Goal: Task Accomplishment & Management: Complete application form

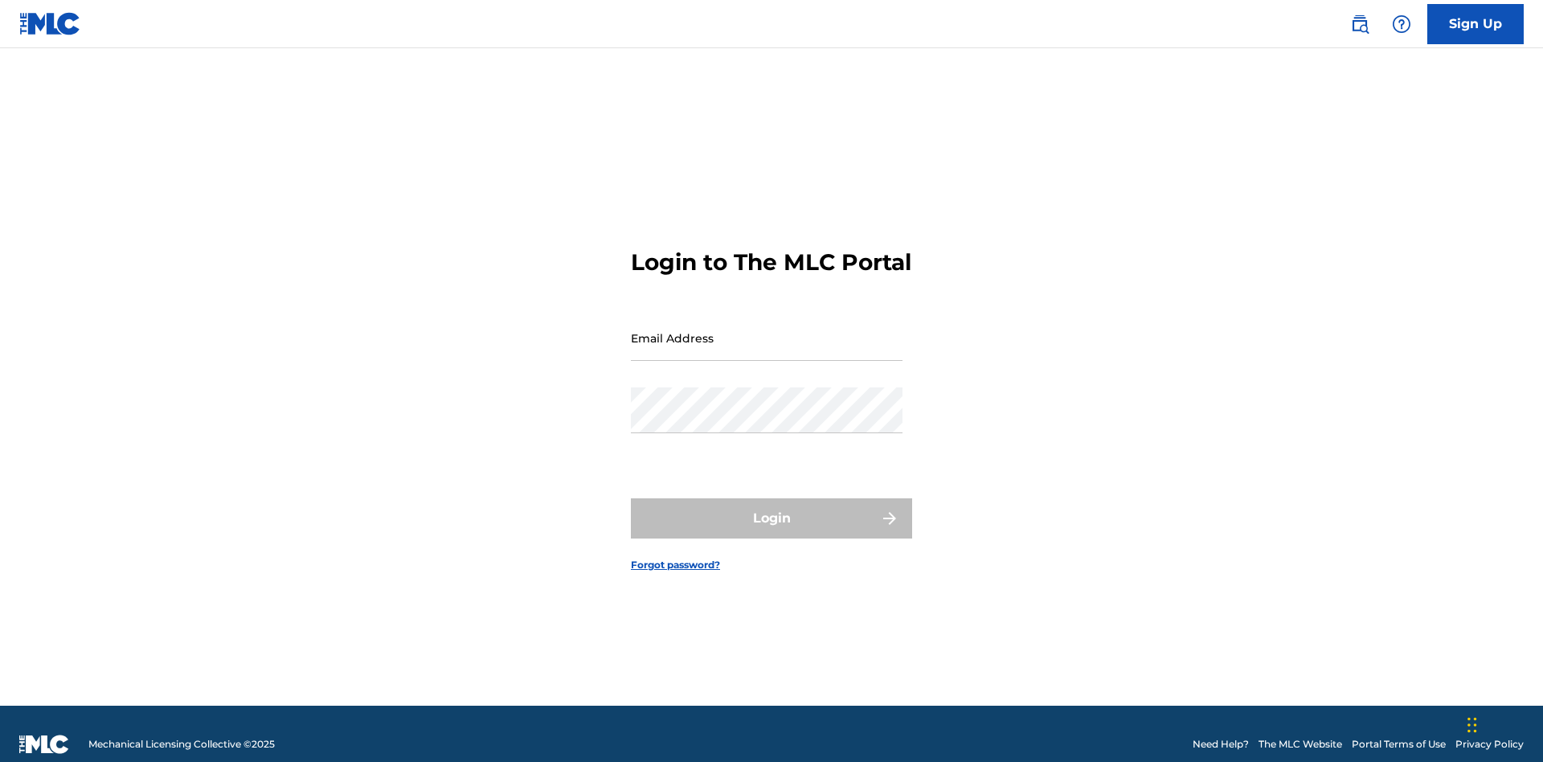
scroll to position [21, 0]
click at [767, 330] on input "Email Address" at bounding box center [767, 338] width 272 height 46
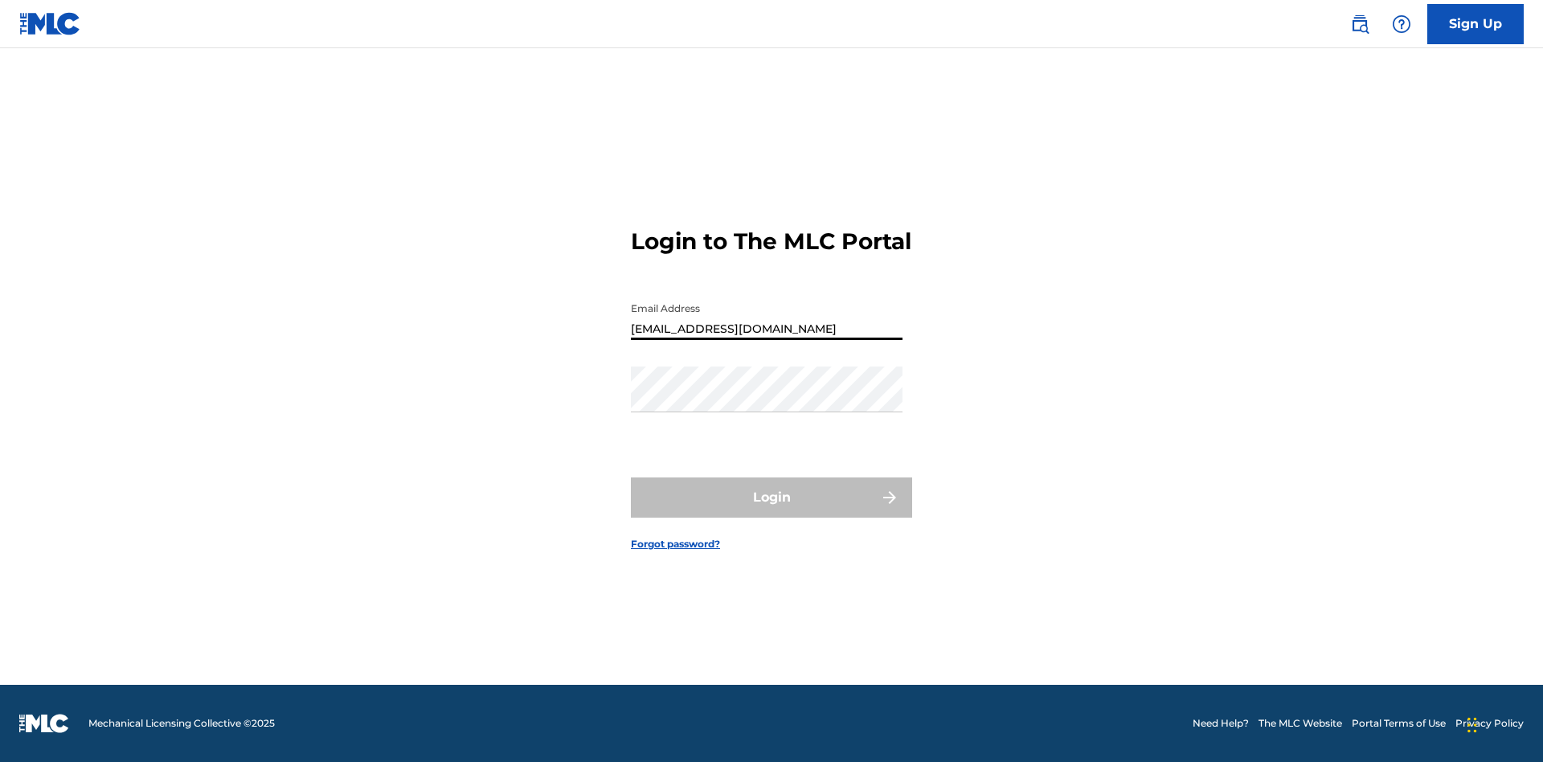
type input "[EMAIL_ADDRESS][DOMAIN_NAME]"
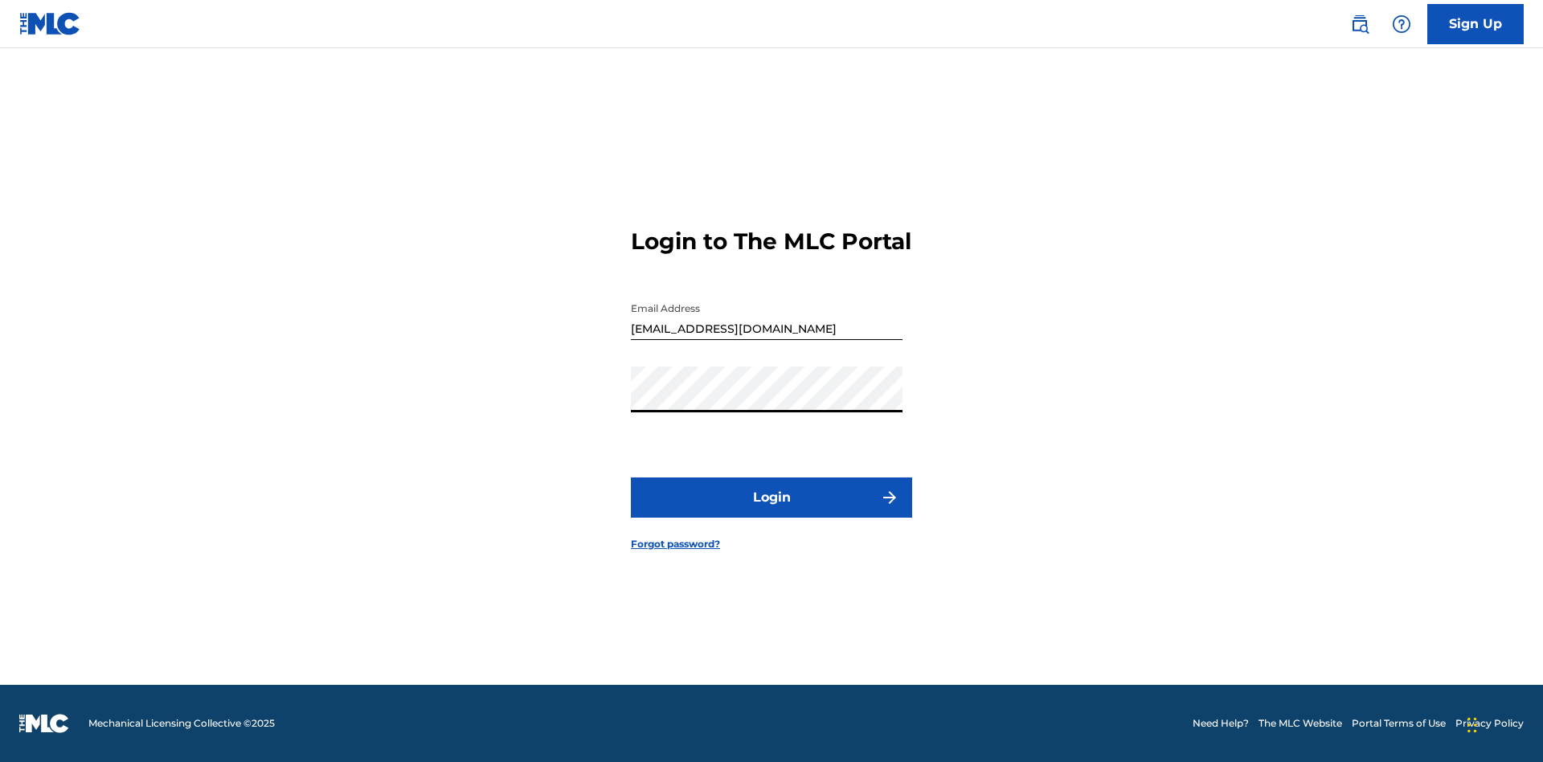
click at [772, 511] on button "Login" at bounding box center [771, 497] width 281 height 40
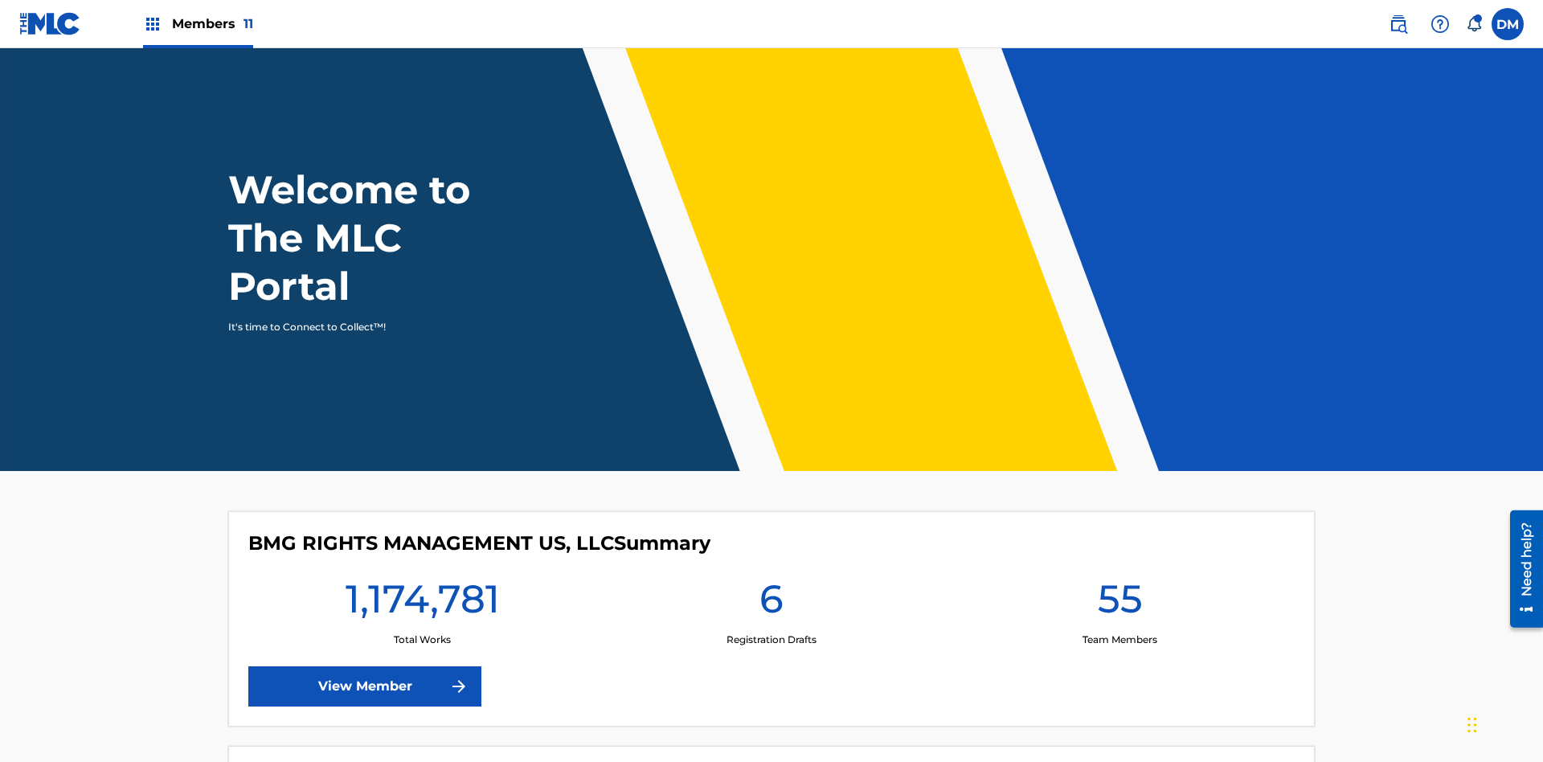
scroll to position [69, 0]
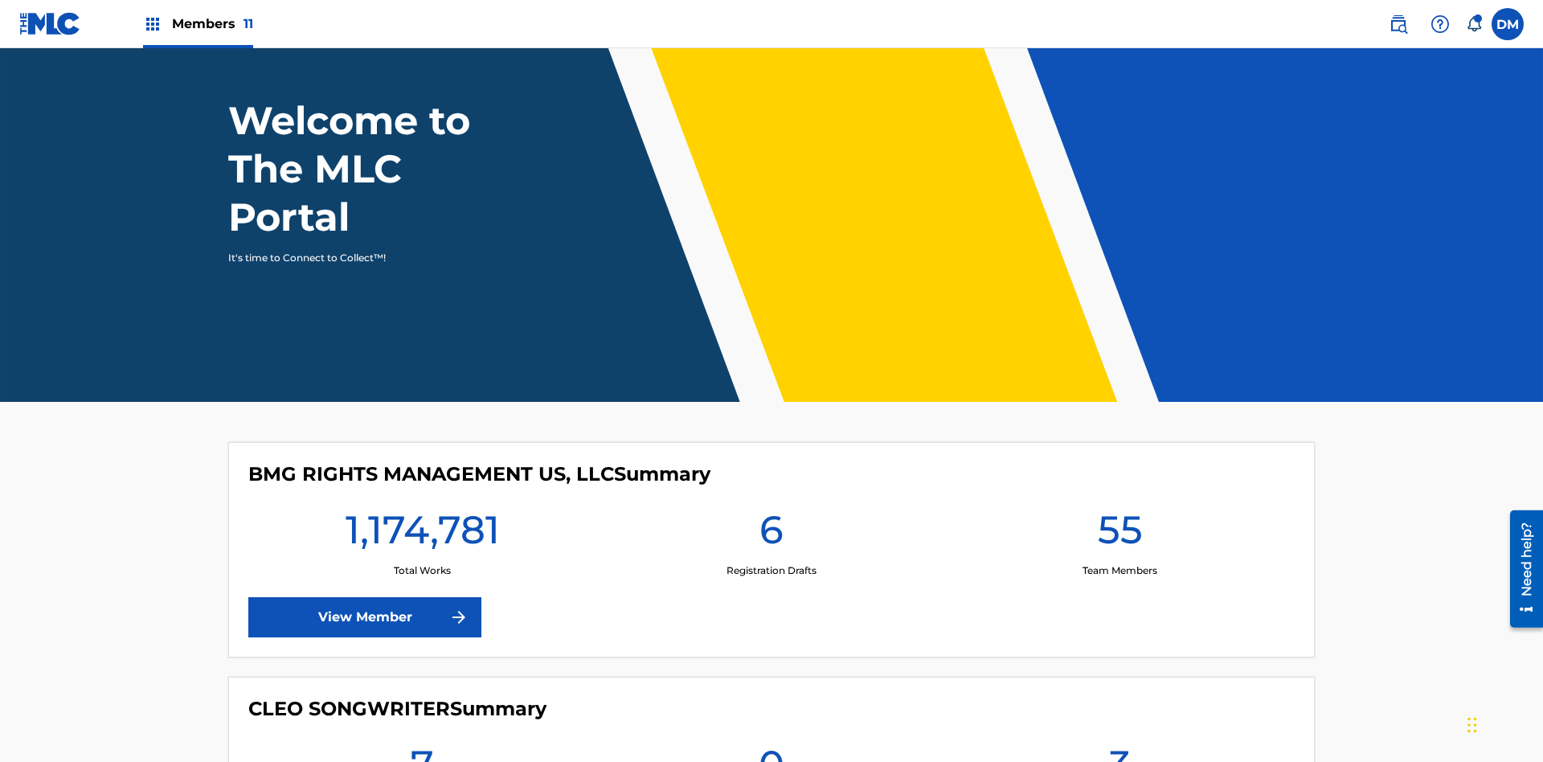
click at [198, 23] on span "Members 11" at bounding box center [212, 23] width 81 height 18
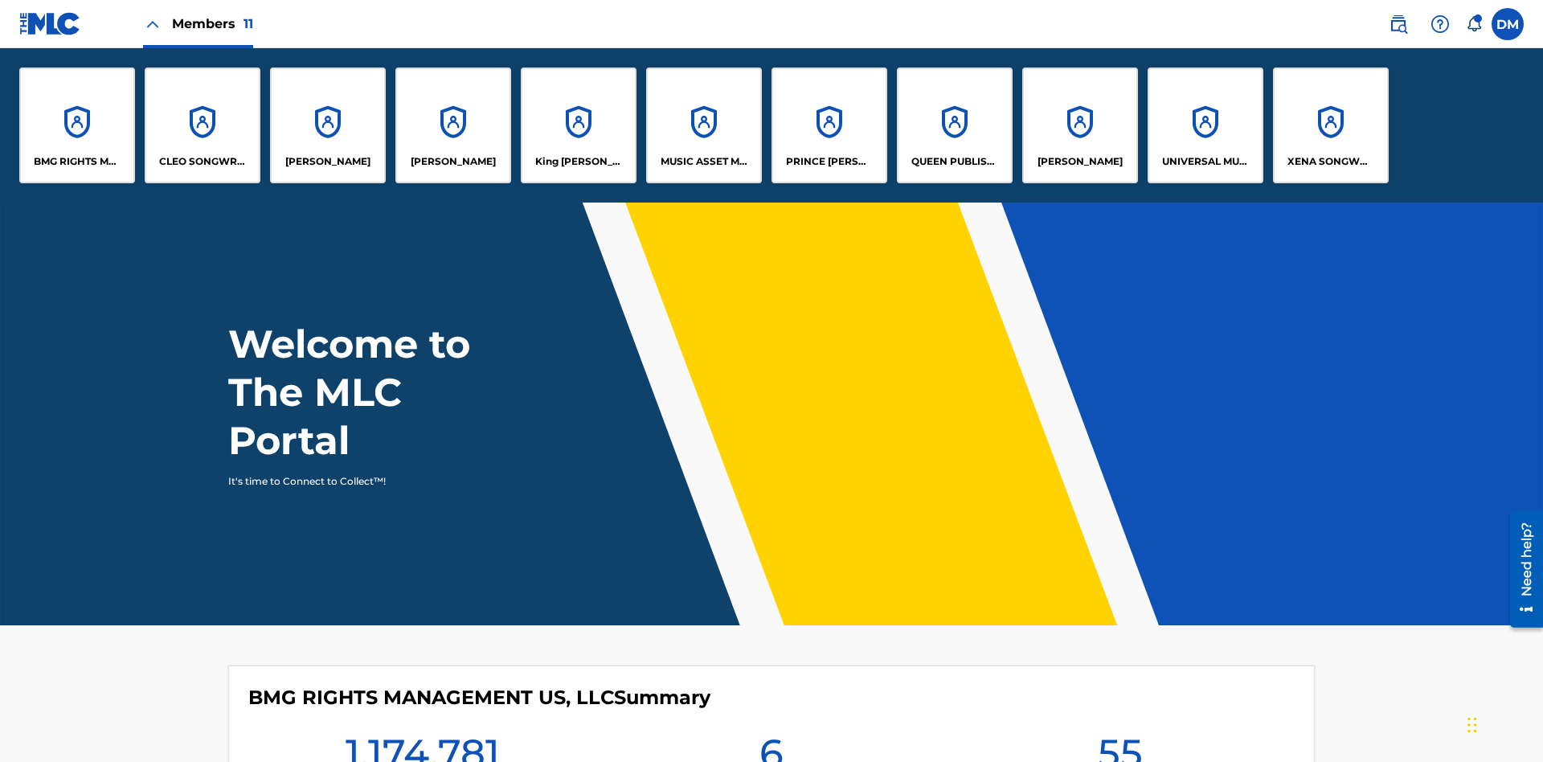
click at [1205, 162] on p "UNIVERSAL MUSIC PUB GROUP" at bounding box center [1206, 161] width 88 height 14
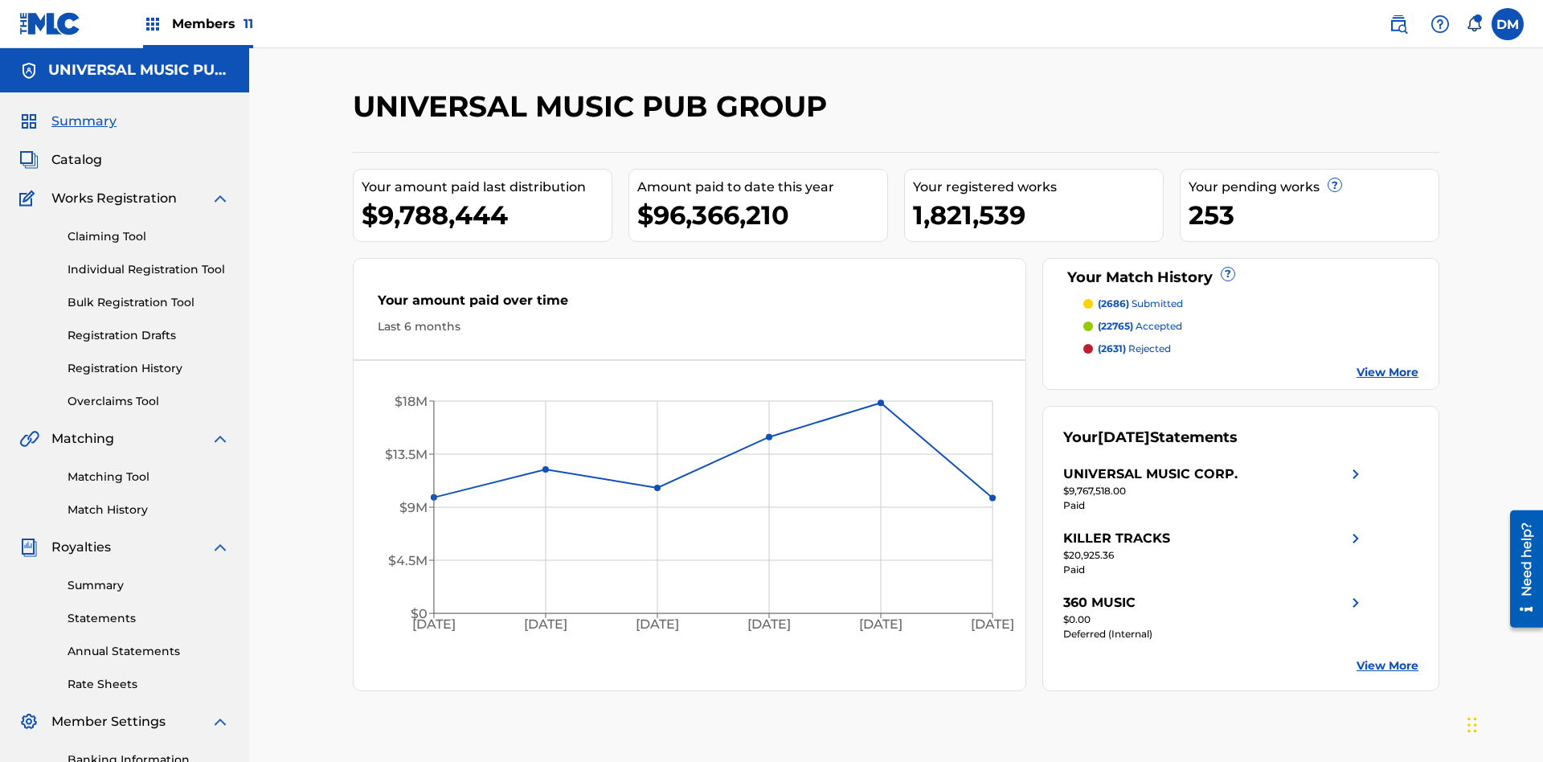
scroll to position [165, 0]
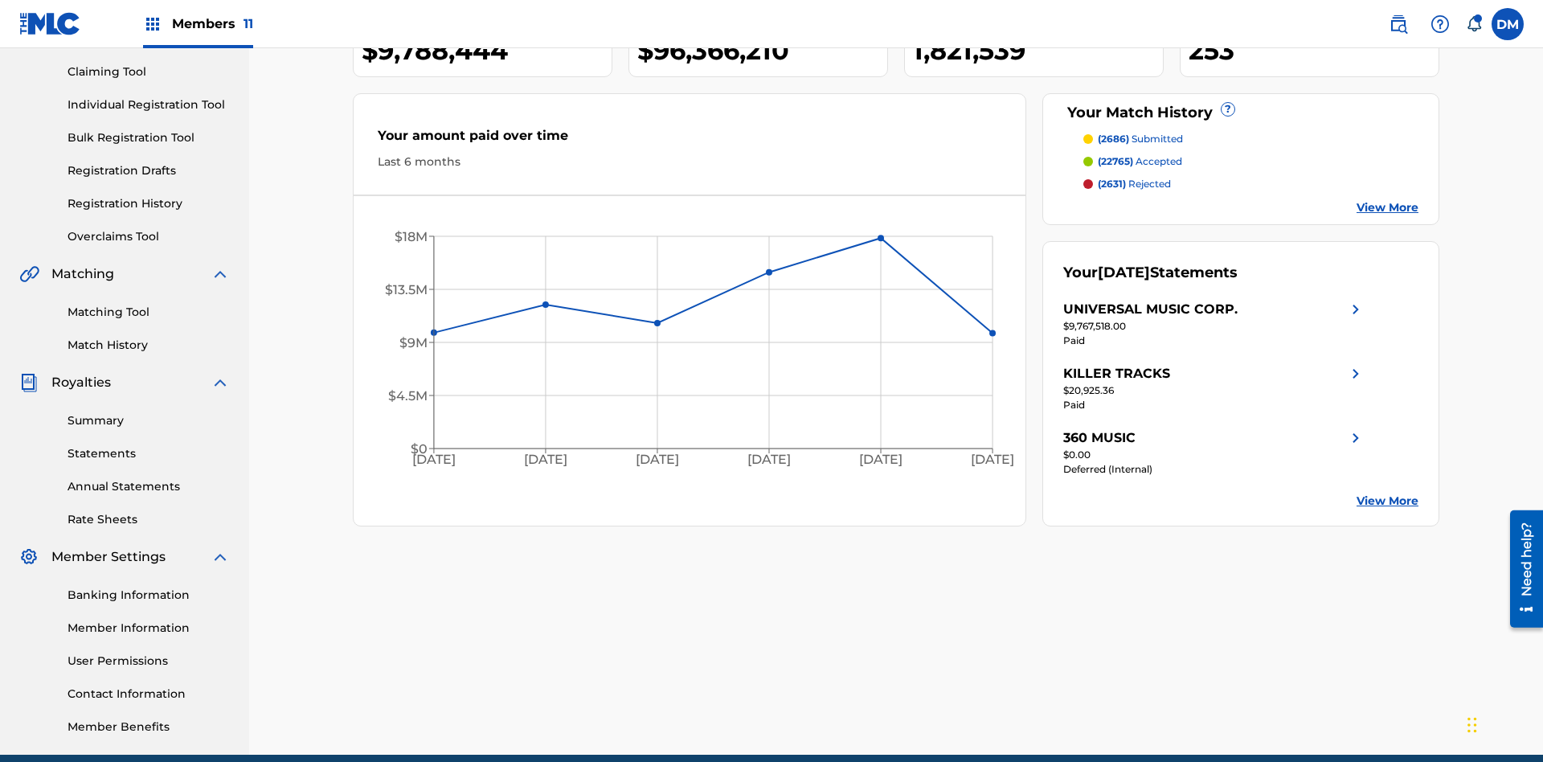
click at [149, 104] on link "Individual Registration Tool" at bounding box center [149, 104] width 162 height 17
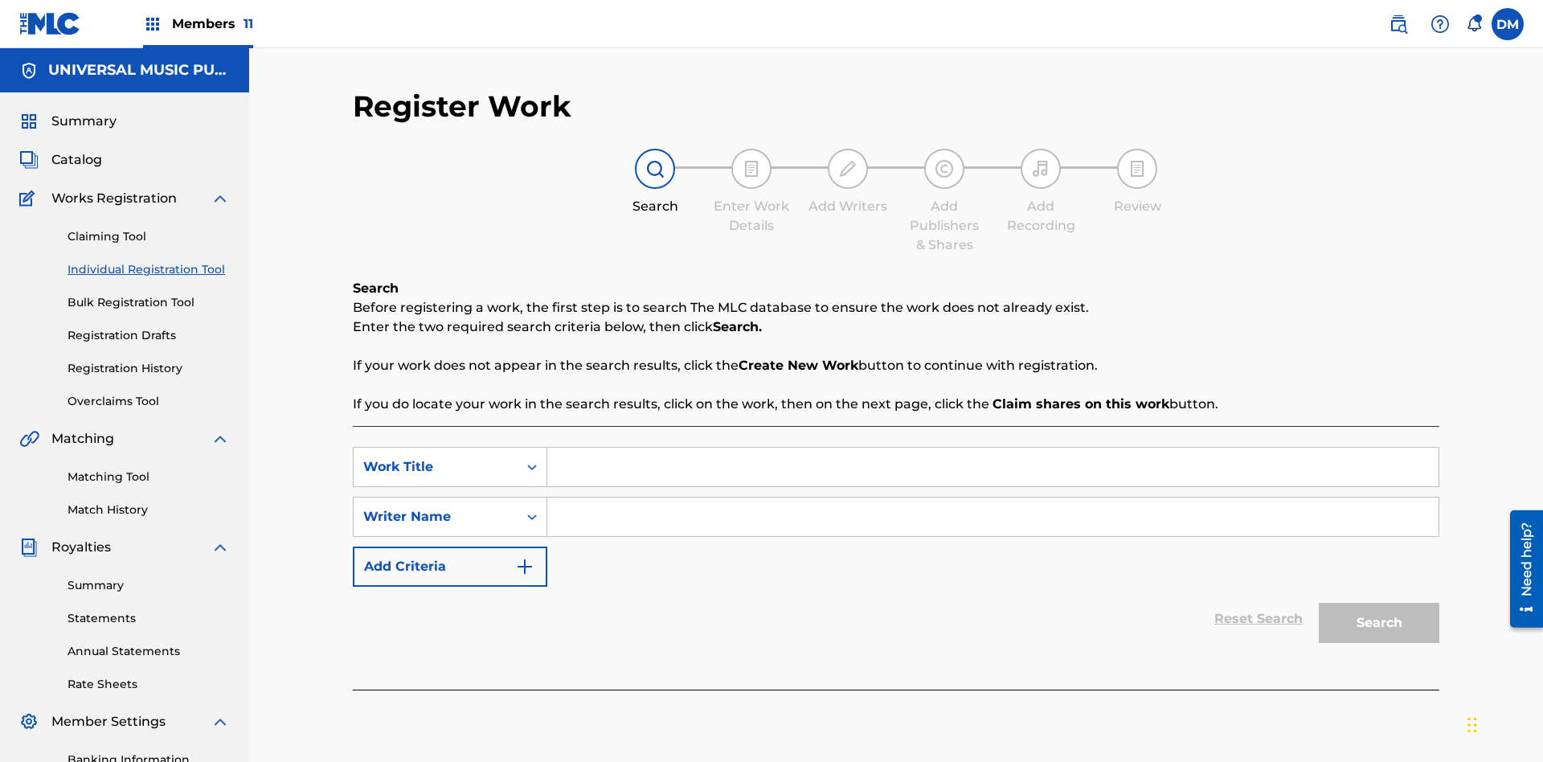
click at [993, 448] on input "Search Form" at bounding box center [992, 467] width 891 height 39
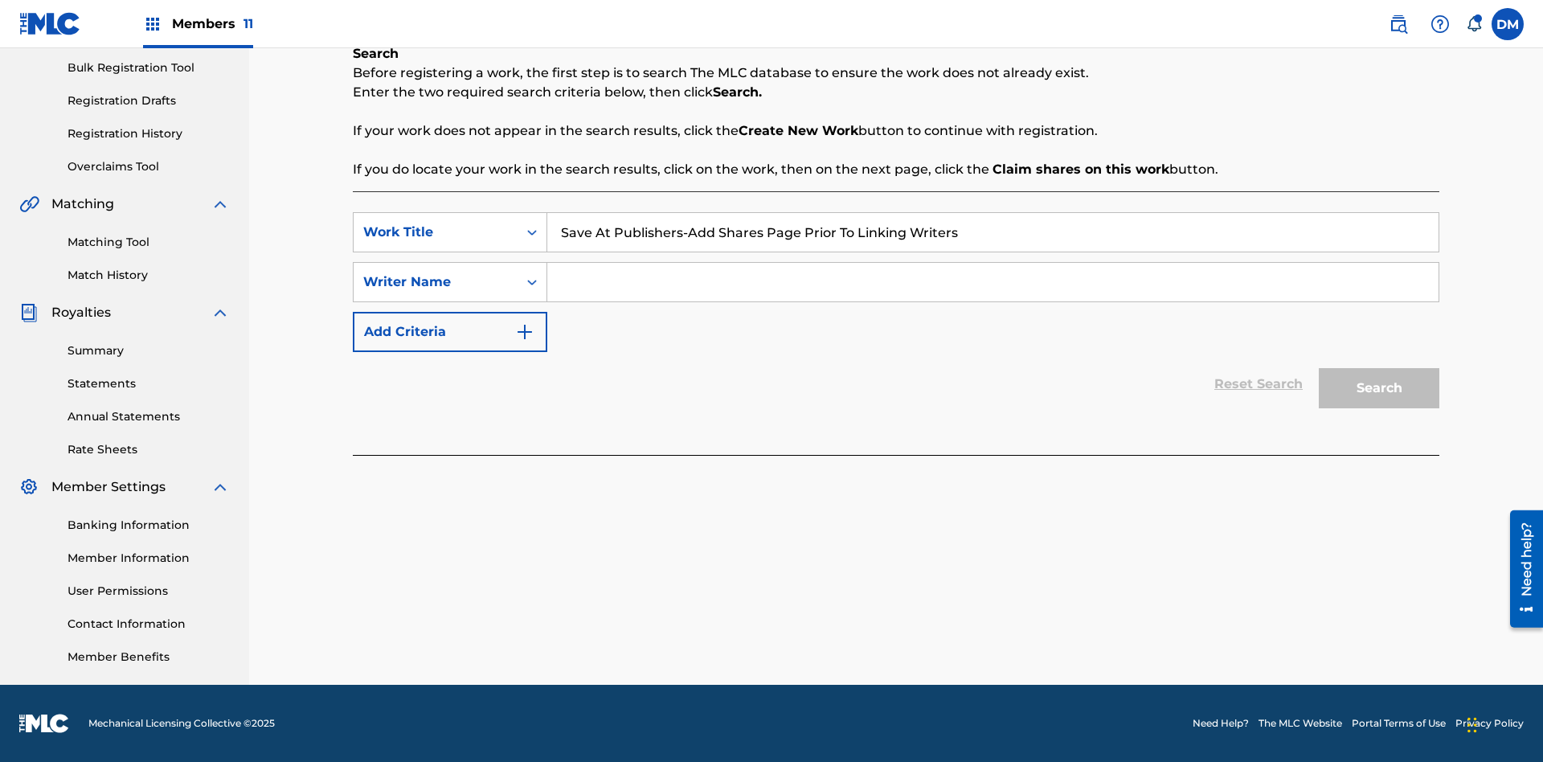
type input "Save At Publishers-Add Shares Page Prior To Linking Writers"
click at [993, 282] on input "Search Form" at bounding box center [992, 282] width 891 height 39
type input "QWERTYUIOP"
click at [1379, 388] on button "Search" at bounding box center [1379, 388] width 121 height 40
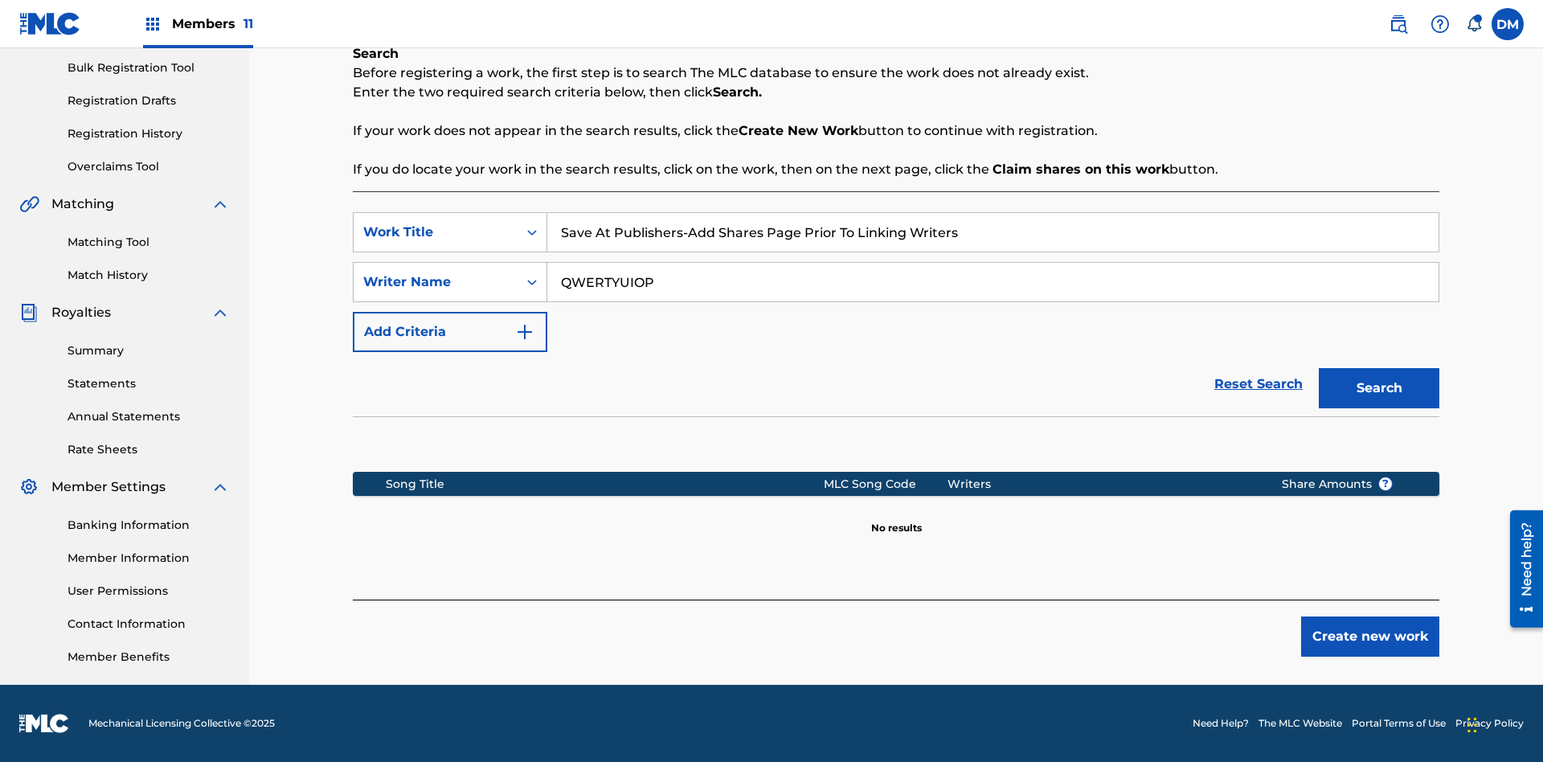
click at [1371, 637] on button "Create new work" at bounding box center [1370, 637] width 138 height 40
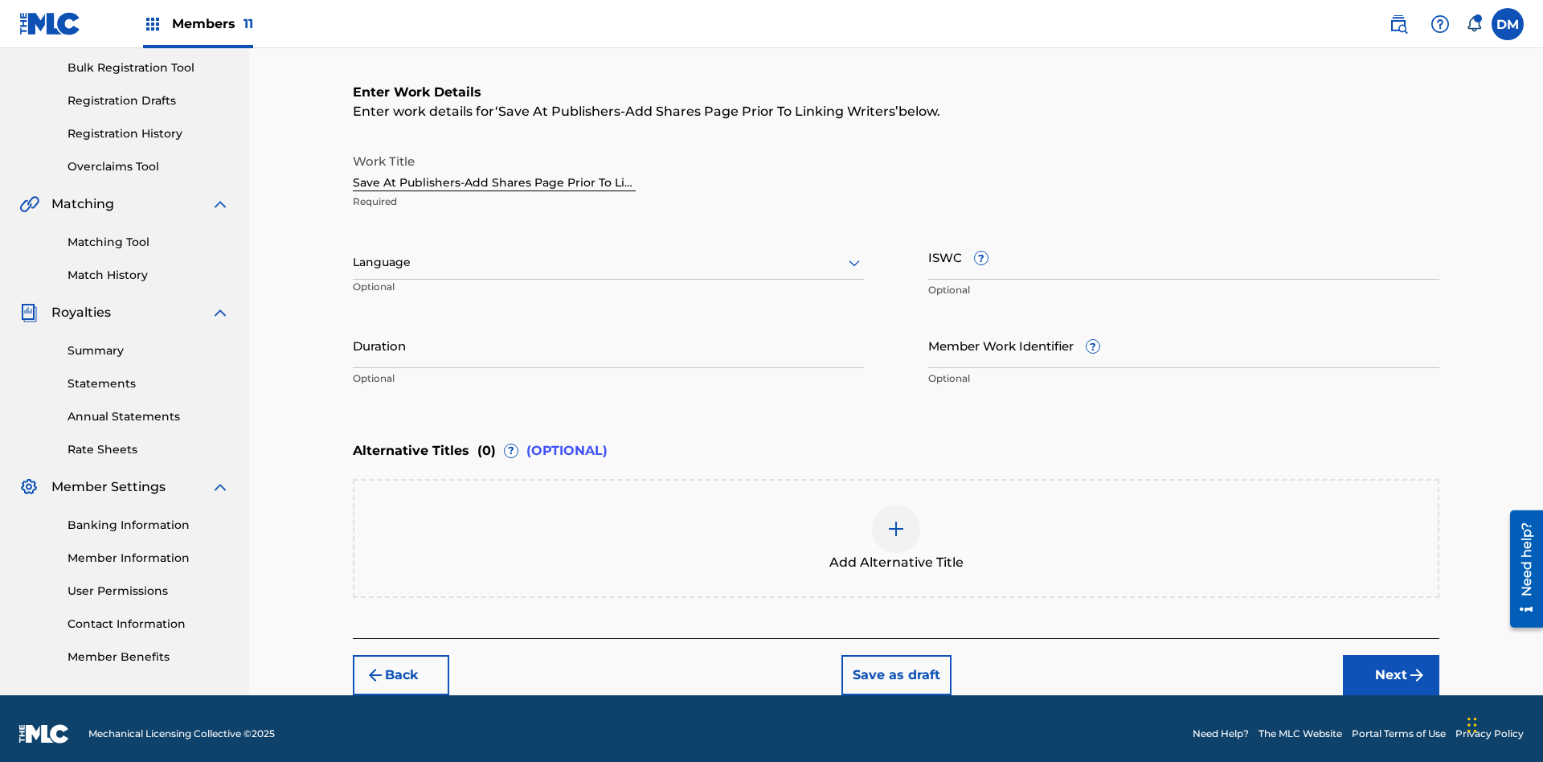
scroll to position [245, 0]
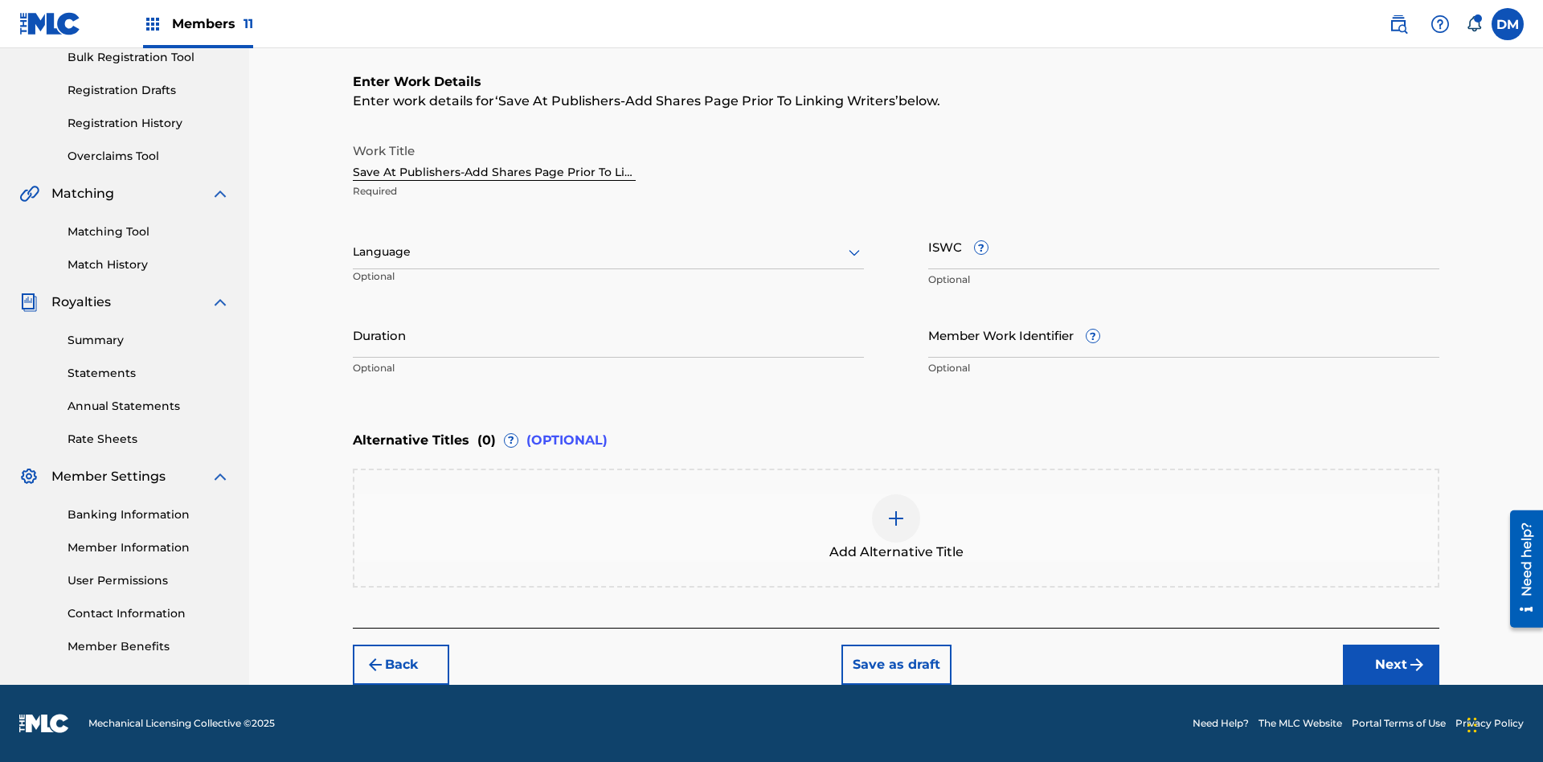
click at [609, 334] on input "Duration" at bounding box center [608, 335] width 511 height 46
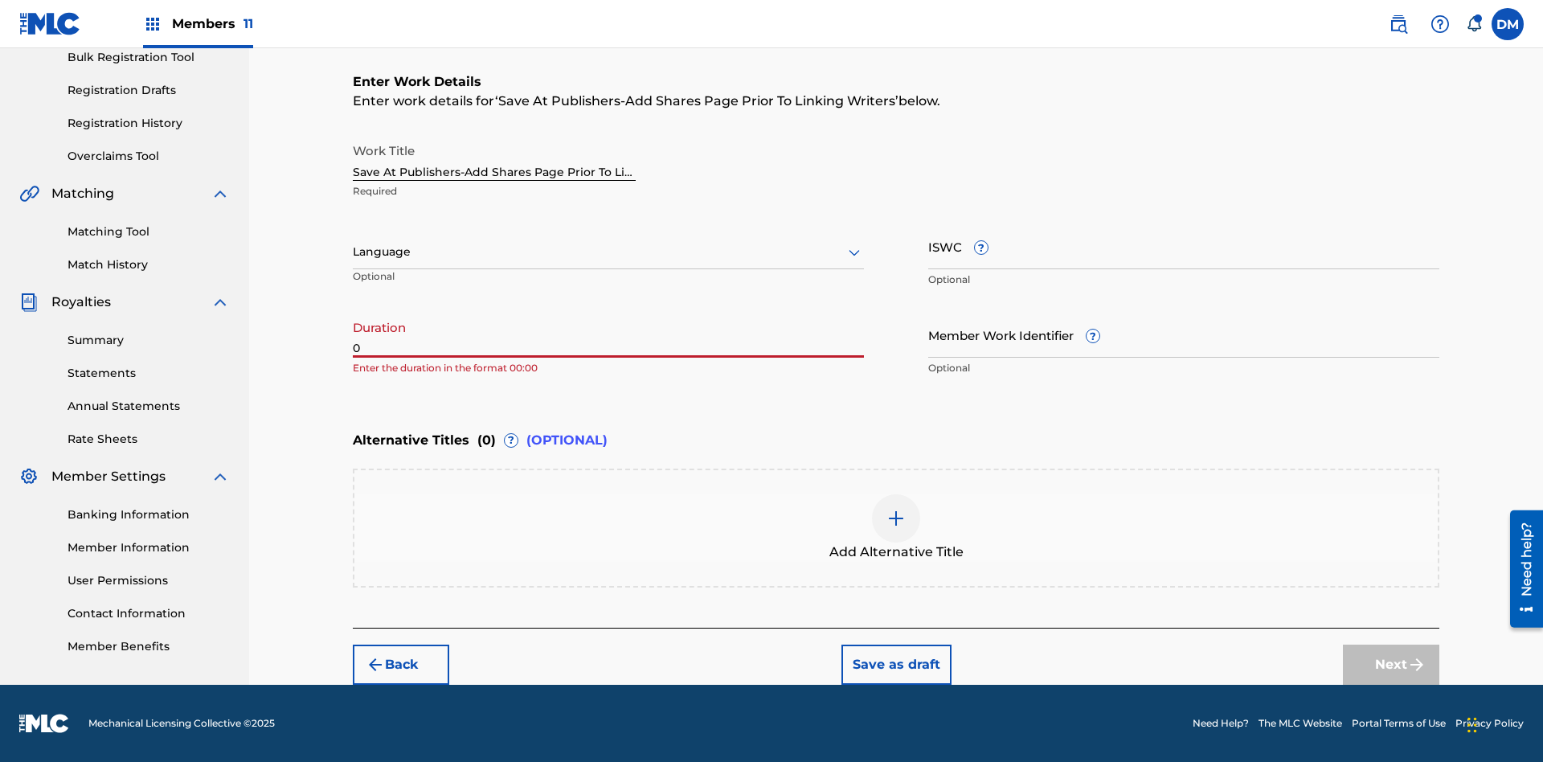
click at [609, 334] on input "0" at bounding box center [608, 335] width 511 height 46
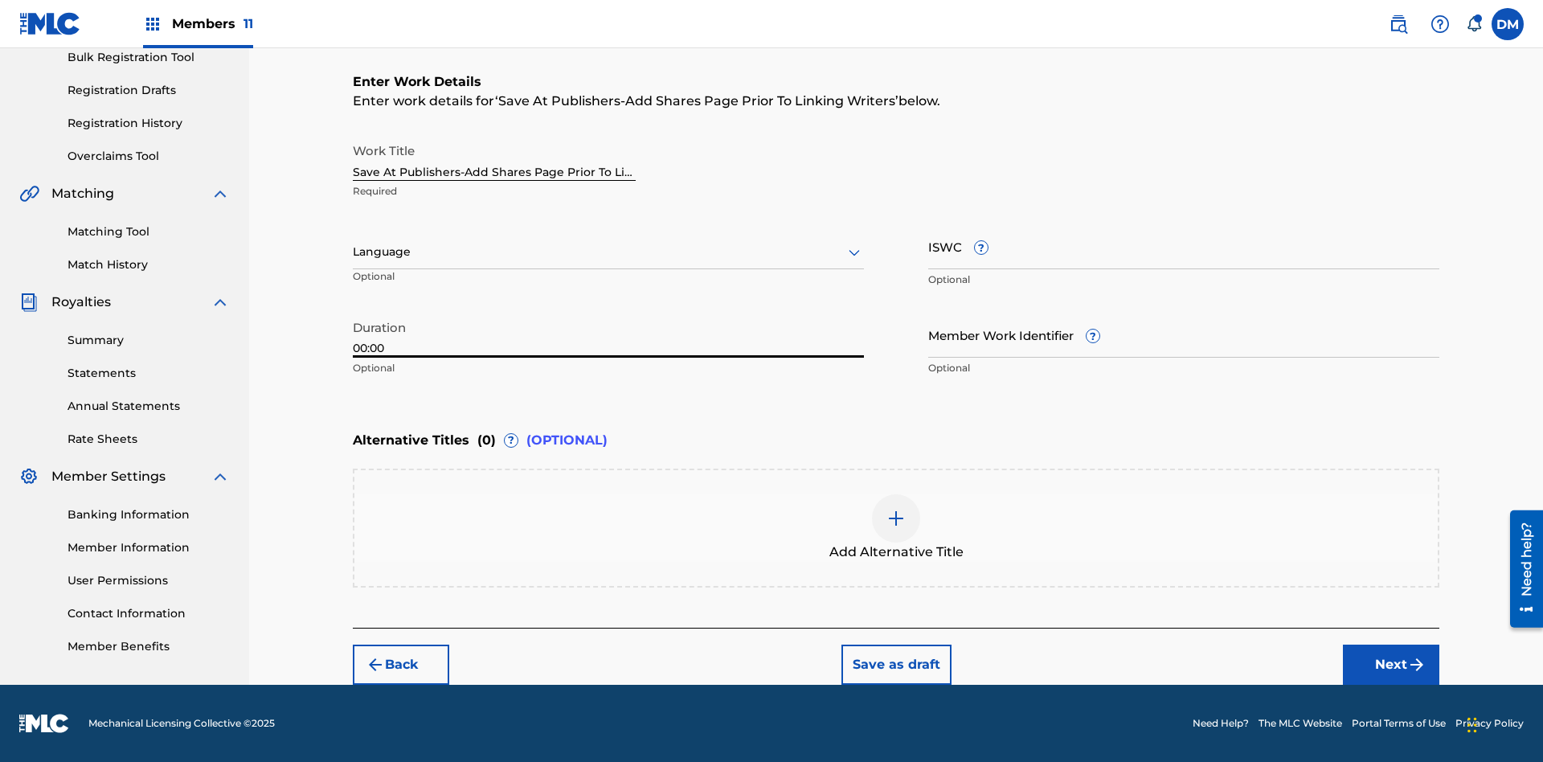
type input "00:00"
click at [854, 252] on icon at bounding box center [854, 252] width 19 height 19
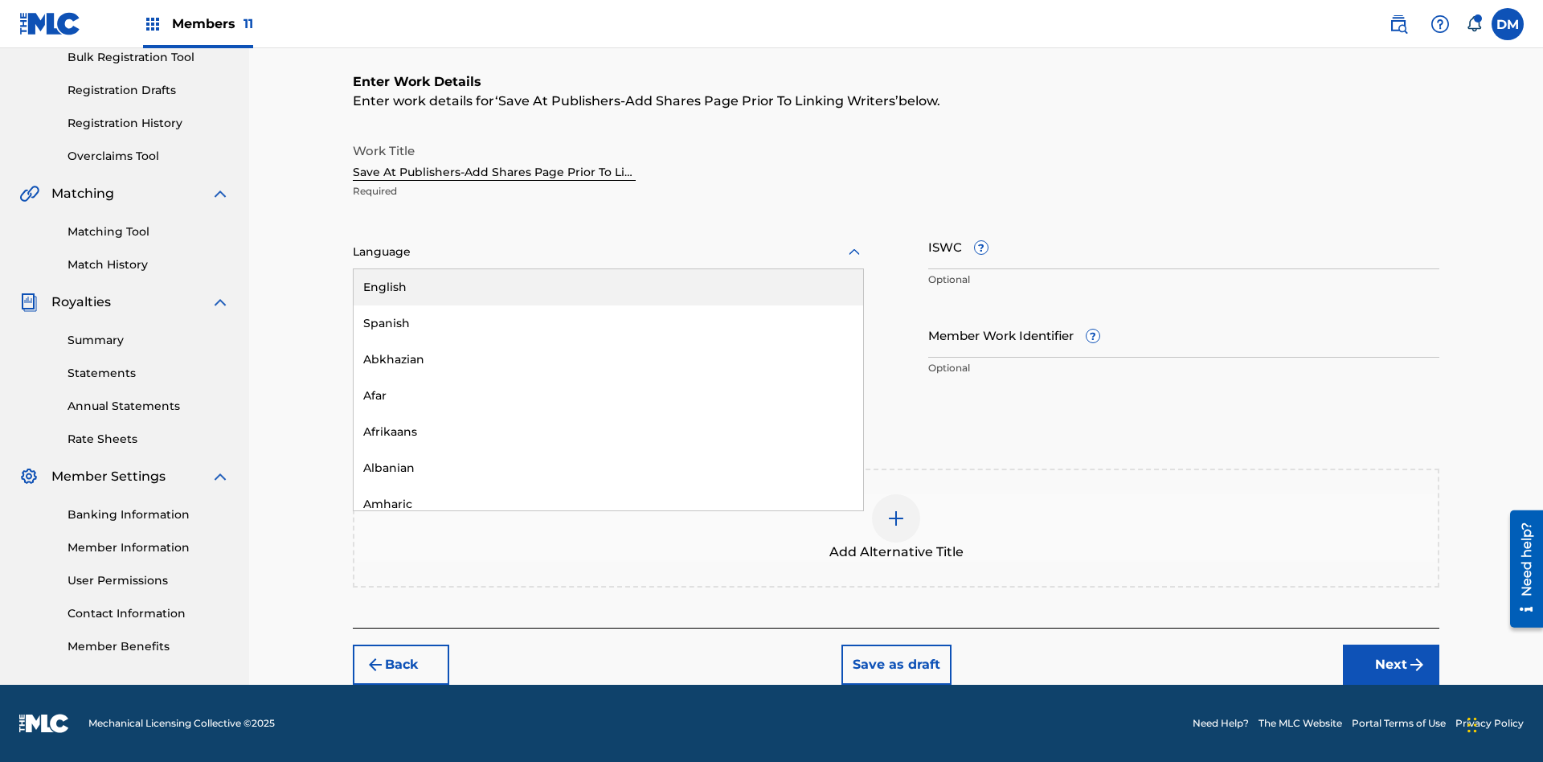
click at [609, 395] on div "Afar" at bounding box center [609, 396] width 510 height 36
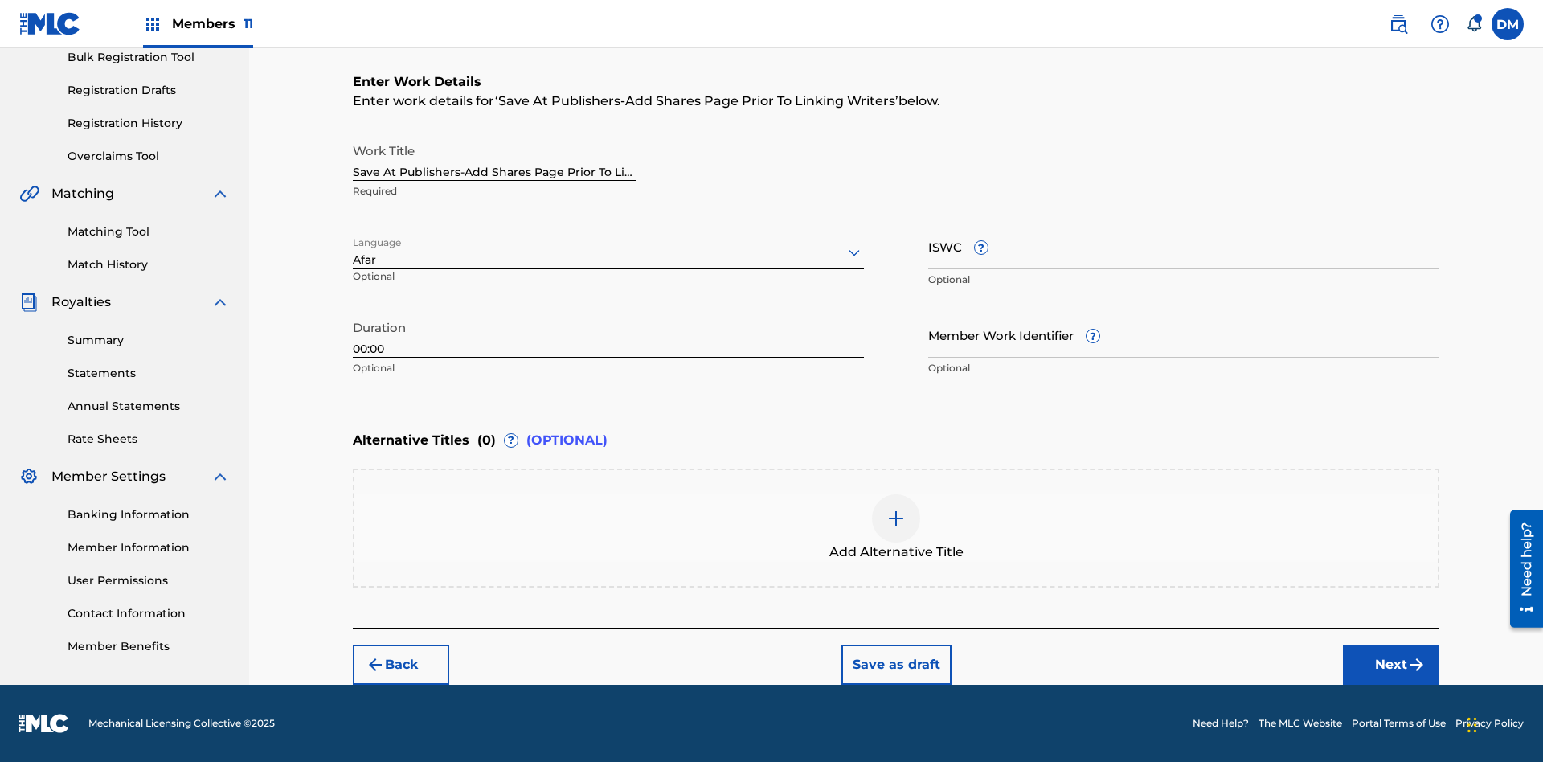
click at [1184, 334] on input "Member Work Identifier ?" at bounding box center [1183, 335] width 511 height 46
type input "[PHONE_NUMBER]"
click at [1184, 246] on input "ISWC ?" at bounding box center [1183, 246] width 511 height 46
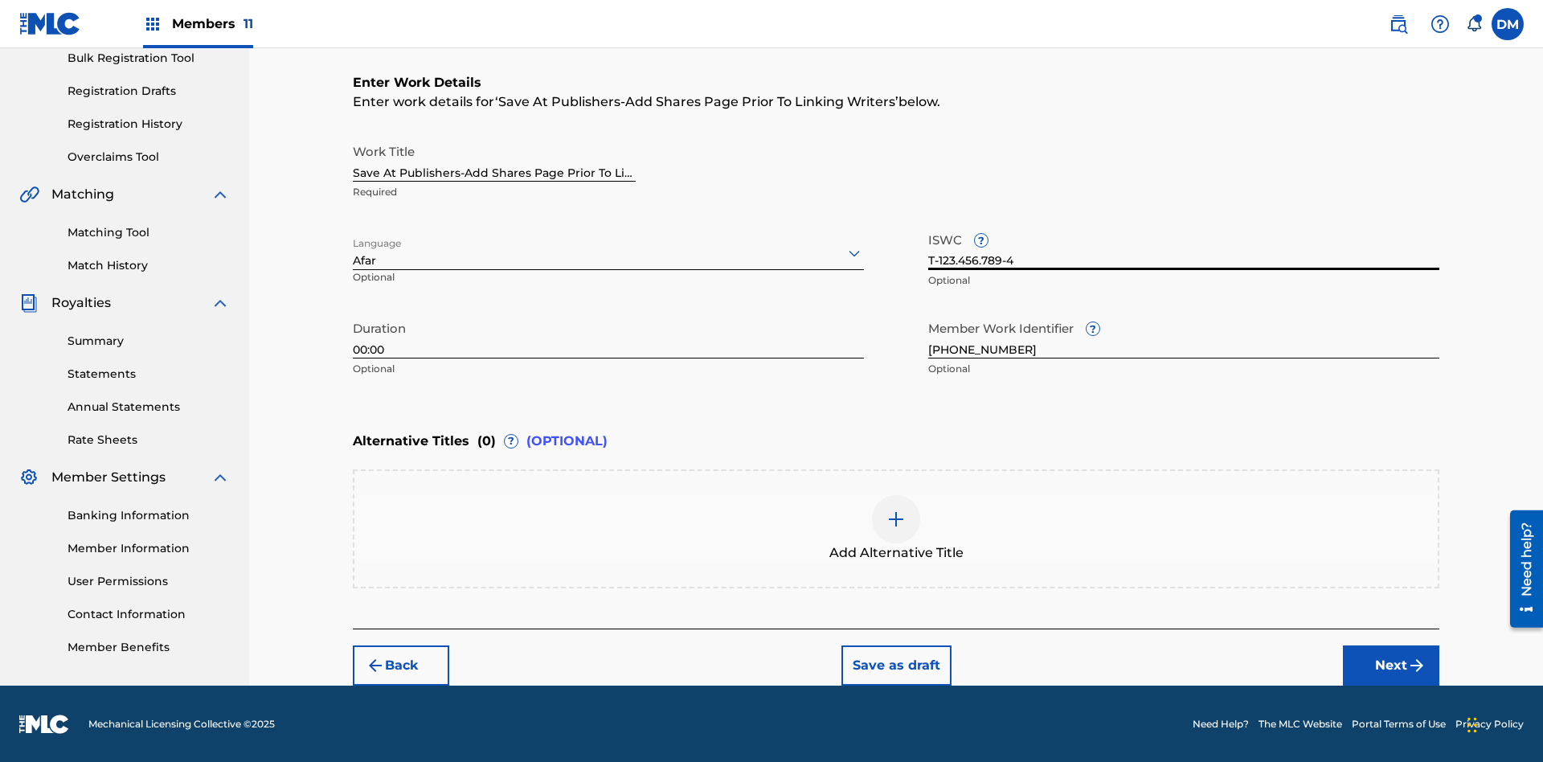
type input "T-123.456.789-4"
click at [896, 527] on img at bounding box center [896, 519] width 19 height 19
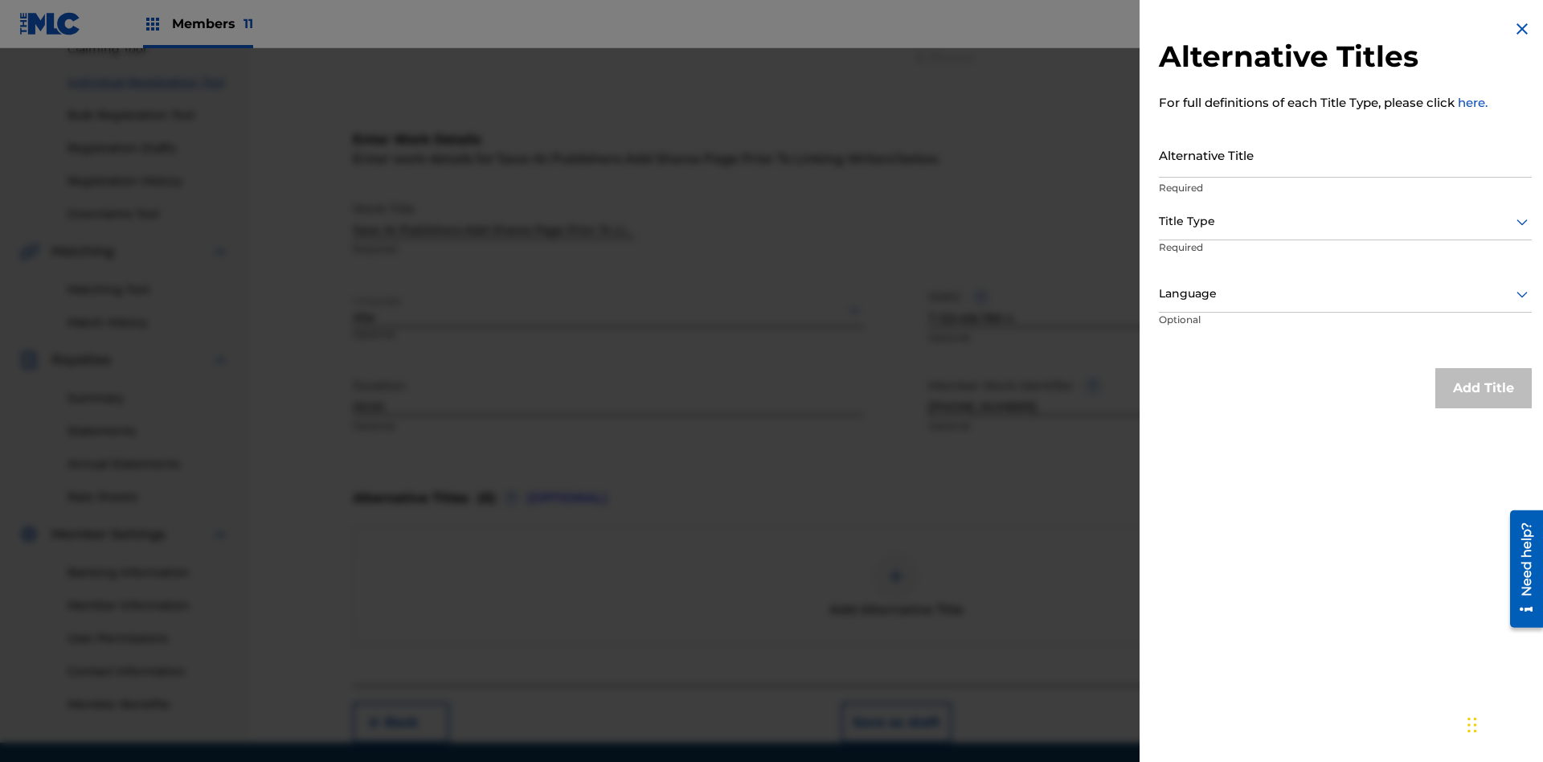
click at [1346, 154] on input "Alternative Title" at bounding box center [1345, 155] width 373 height 46
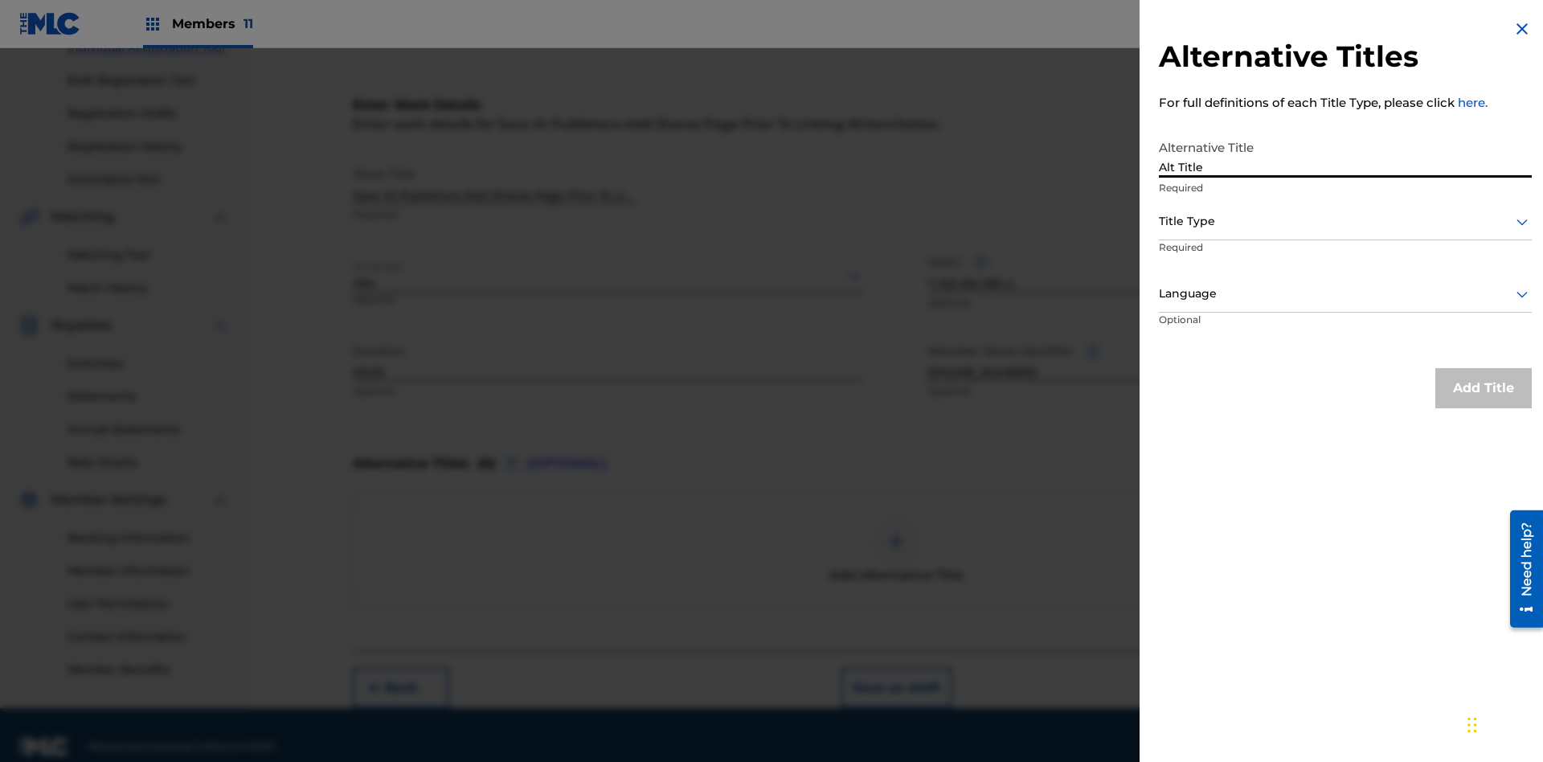
type input "Alt Title"
click at [1346, 221] on div at bounding box center [1345, 221] width 373 height 20
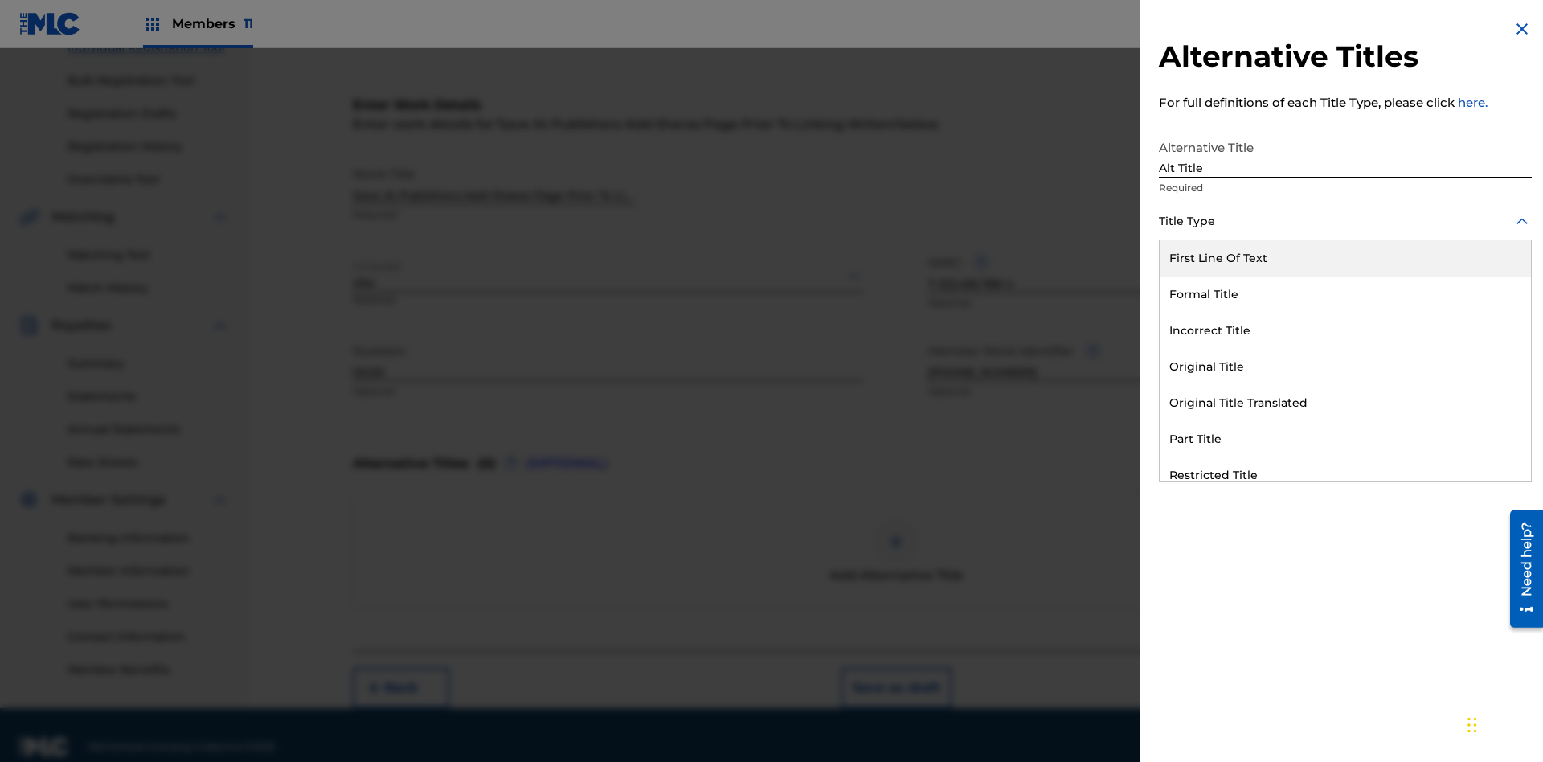
scroll to position [245, 0]
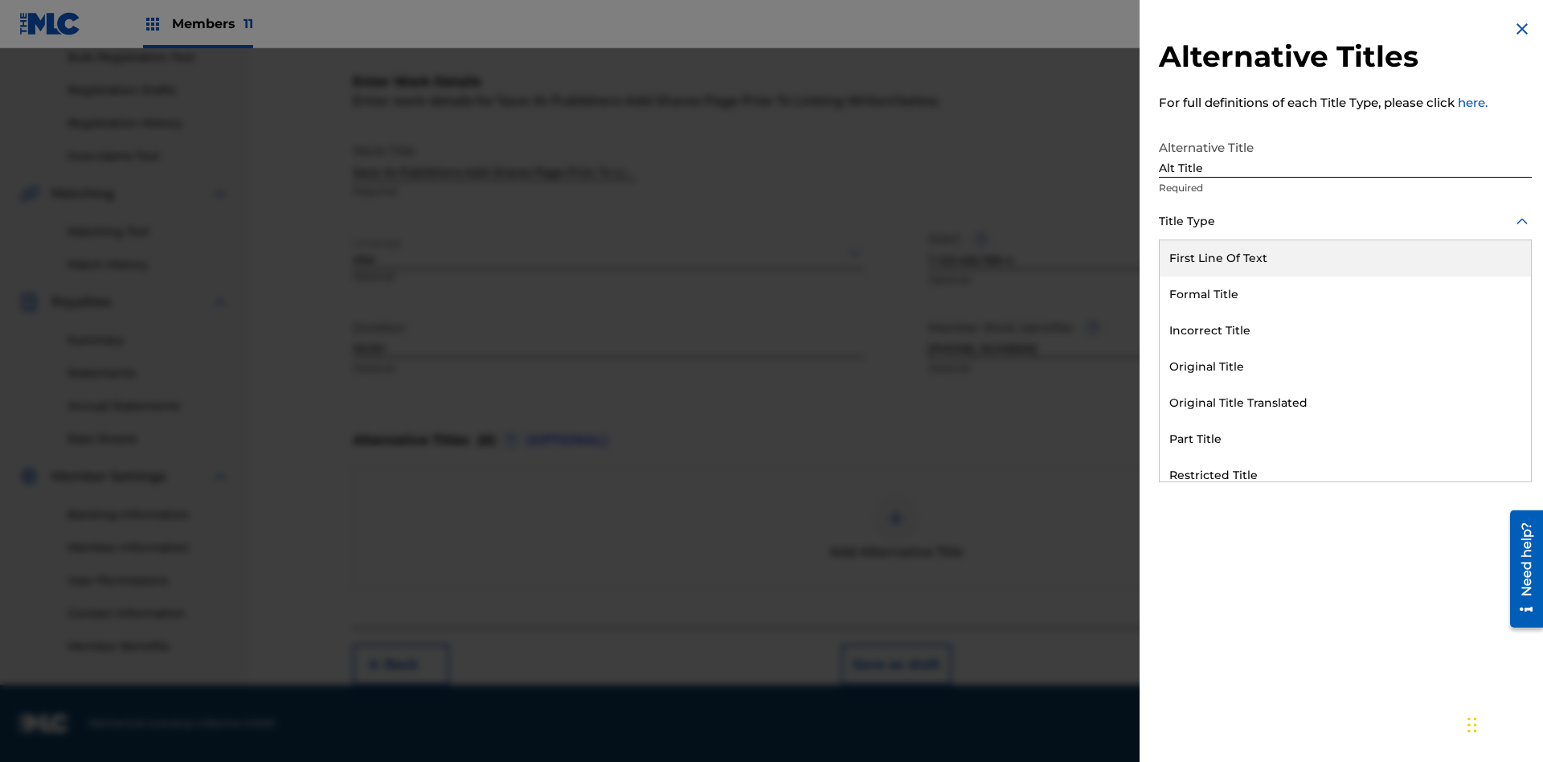
click at [1346, 367] on div "Original Title" at bounding box center [1345, 367] width 371 height 36
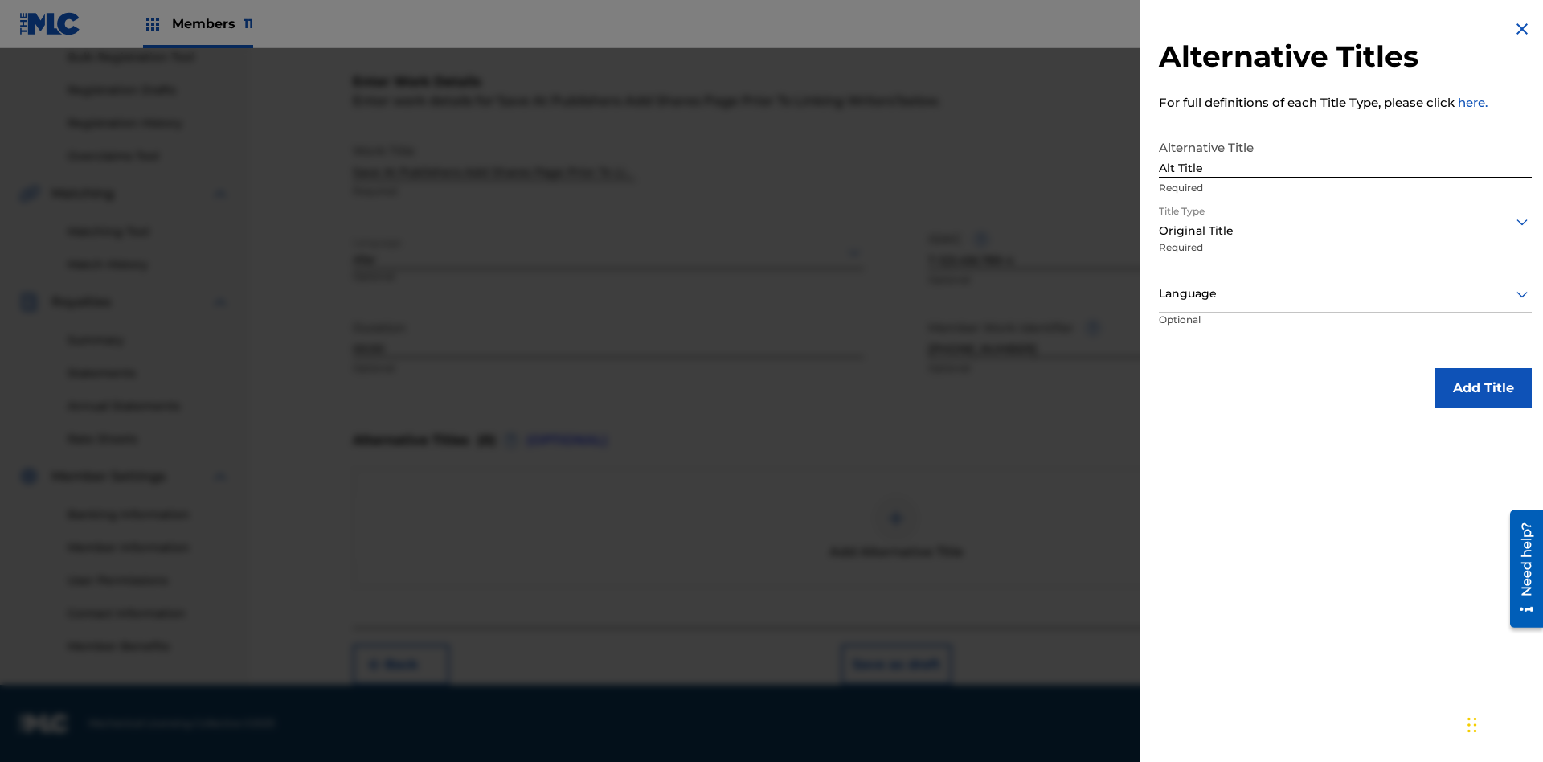
click at [1346, 293] on div at bounding box center [1345, 294] width 373 height 20
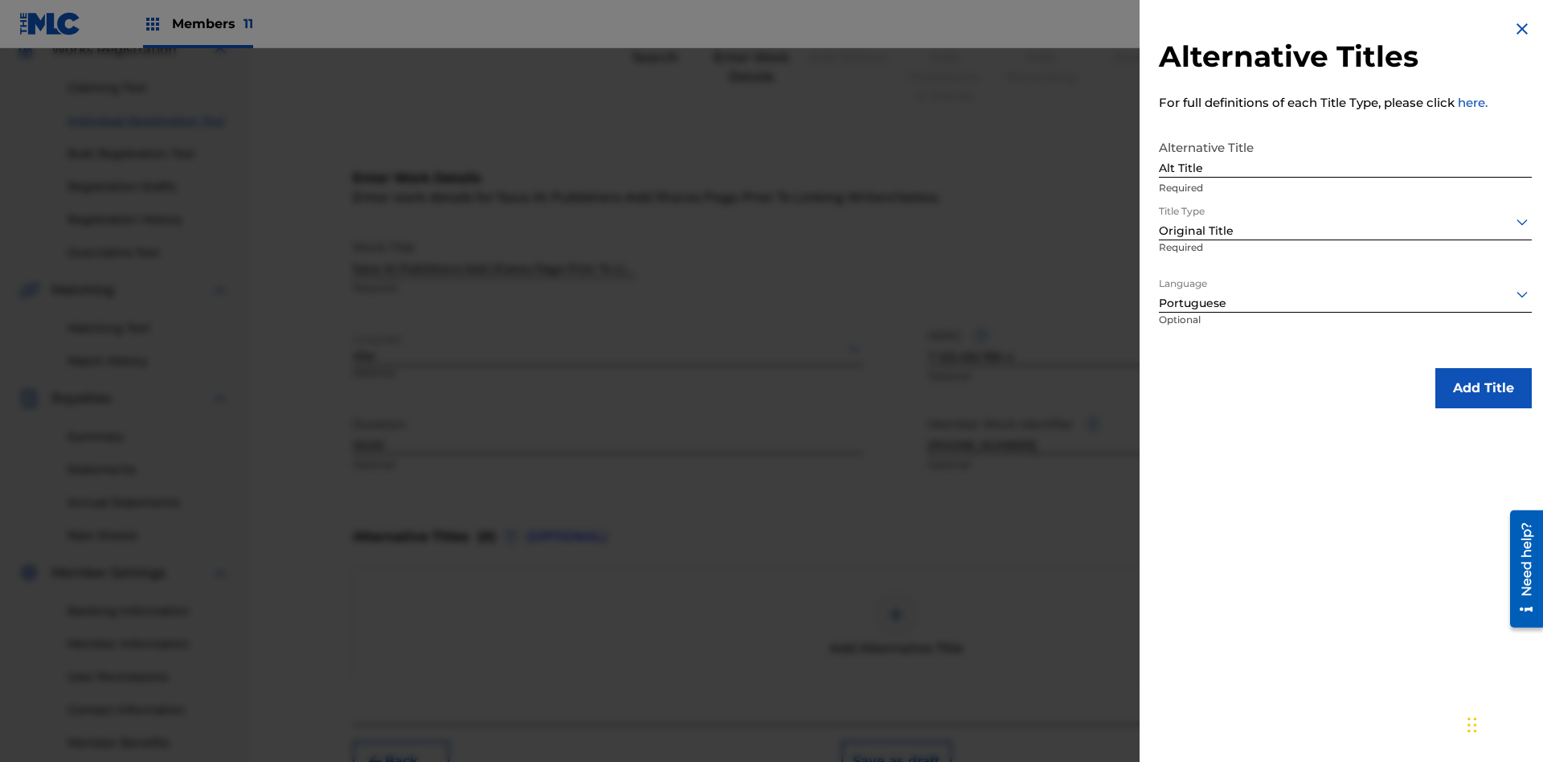
click at [1484, 387] on button "Add Title" at bounding box center [1484, 388] width 96 height 40
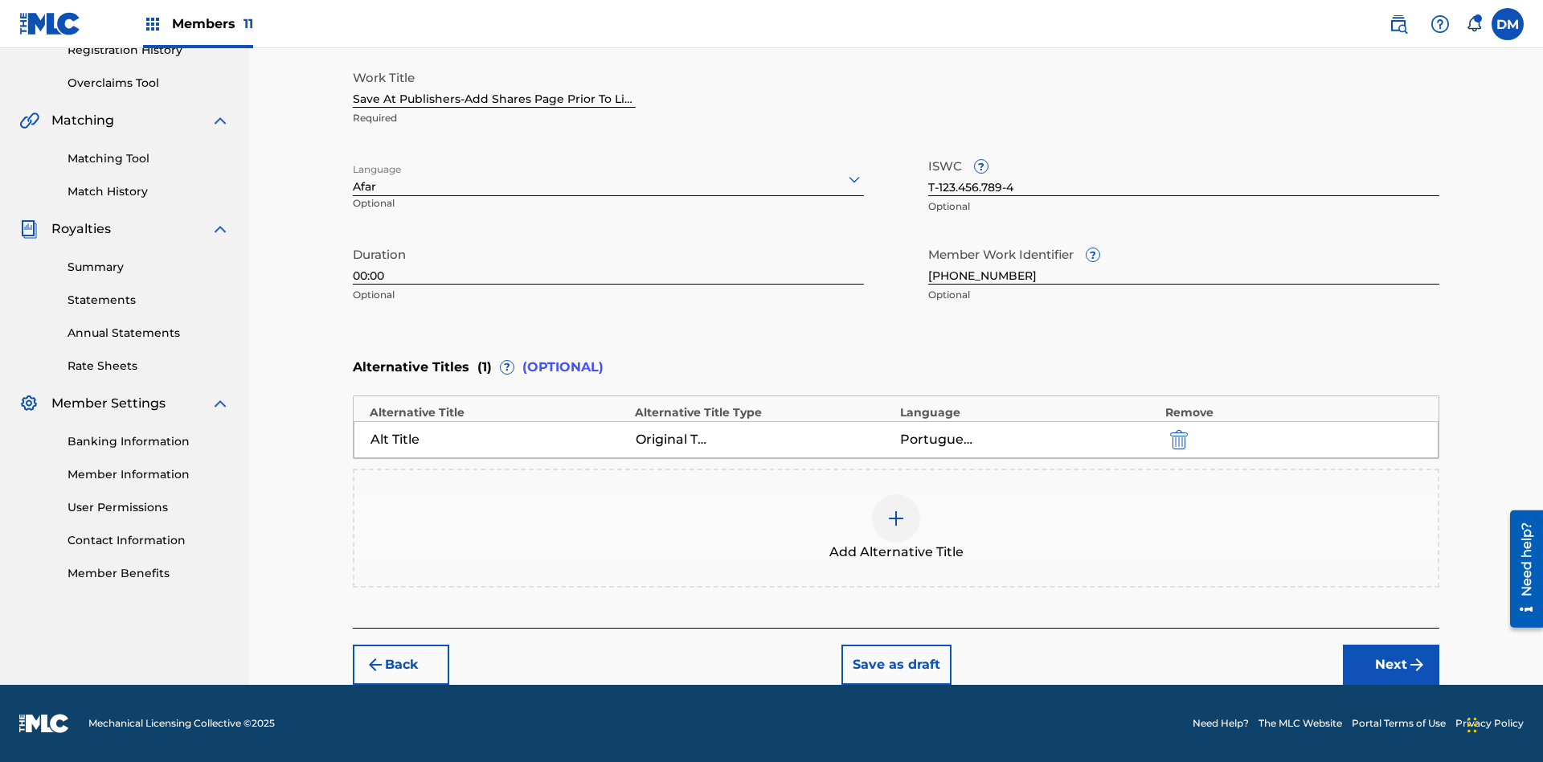
click at [1391, 665] on button "Next" at bounding box center [1391, 665] width 96 height 40
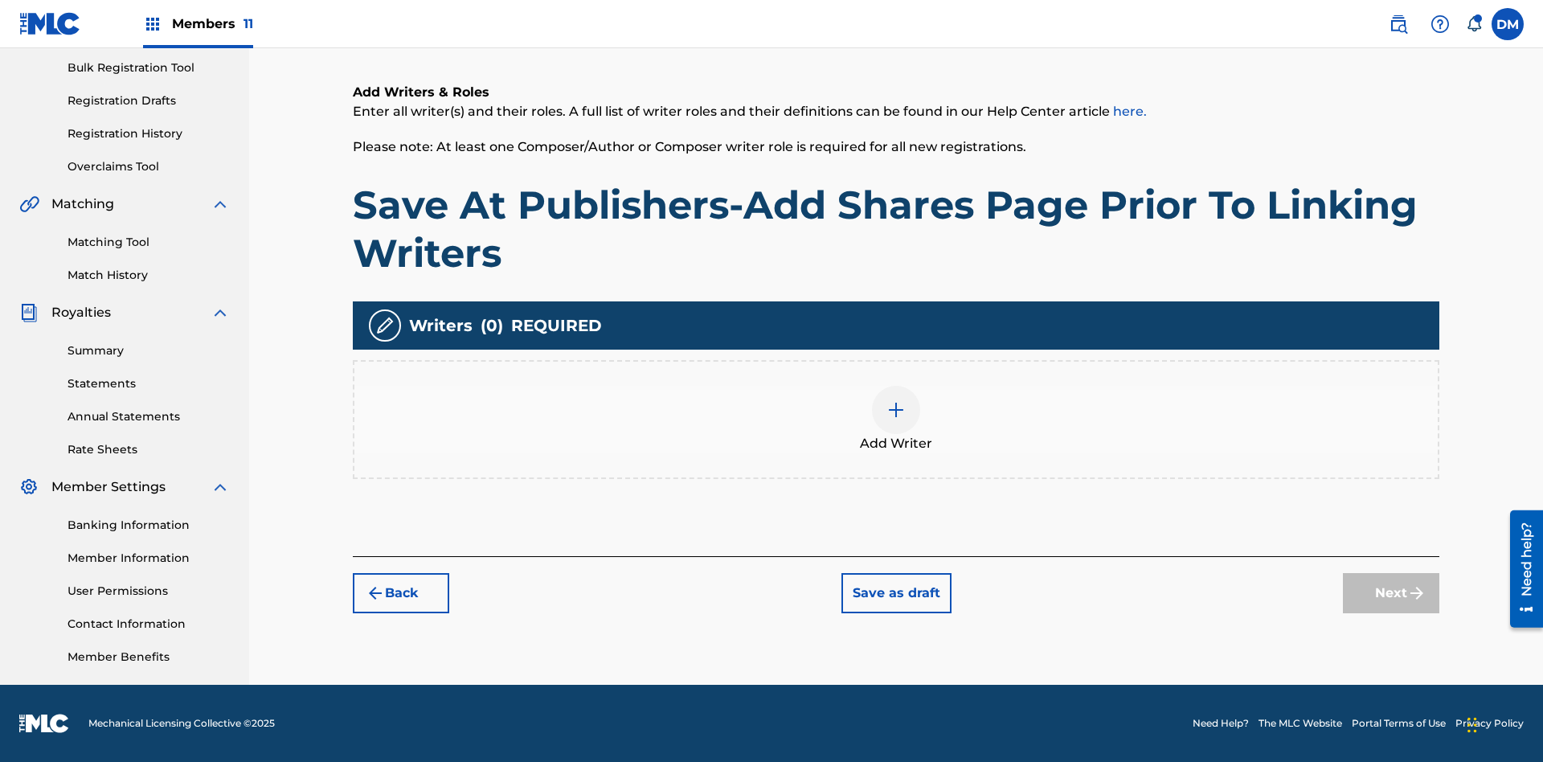
click at [896, 419] on img at bounding box center [896, 409] width 19 height 19
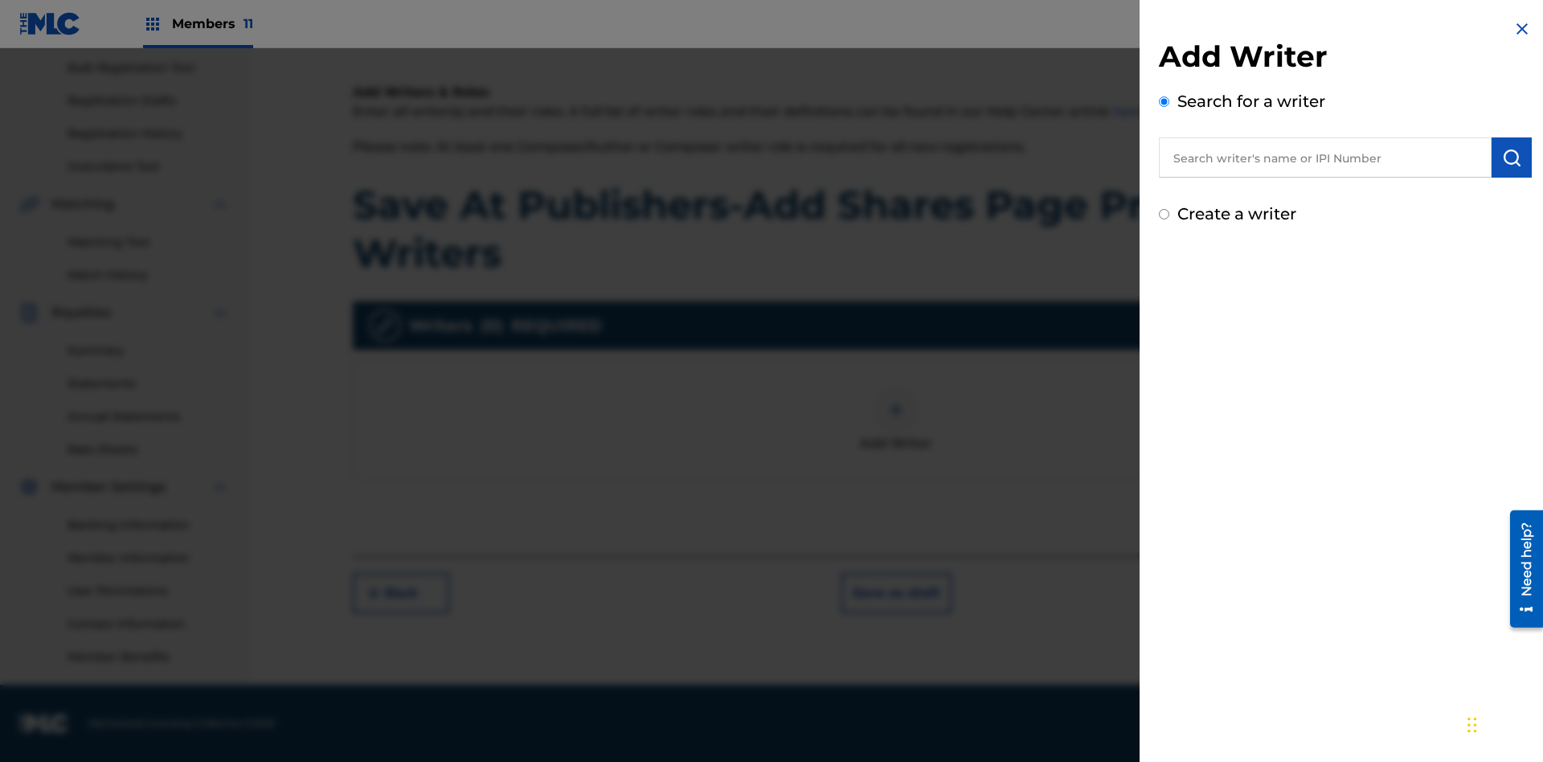
click at [1326, 158] on input "text" at bounding box center [1325, 157] width 333 height 40
type input "[PERSON_NAME]"
click at [1512, 158] on img "submit" at bounding box center [1511, 157] width 19 height 19
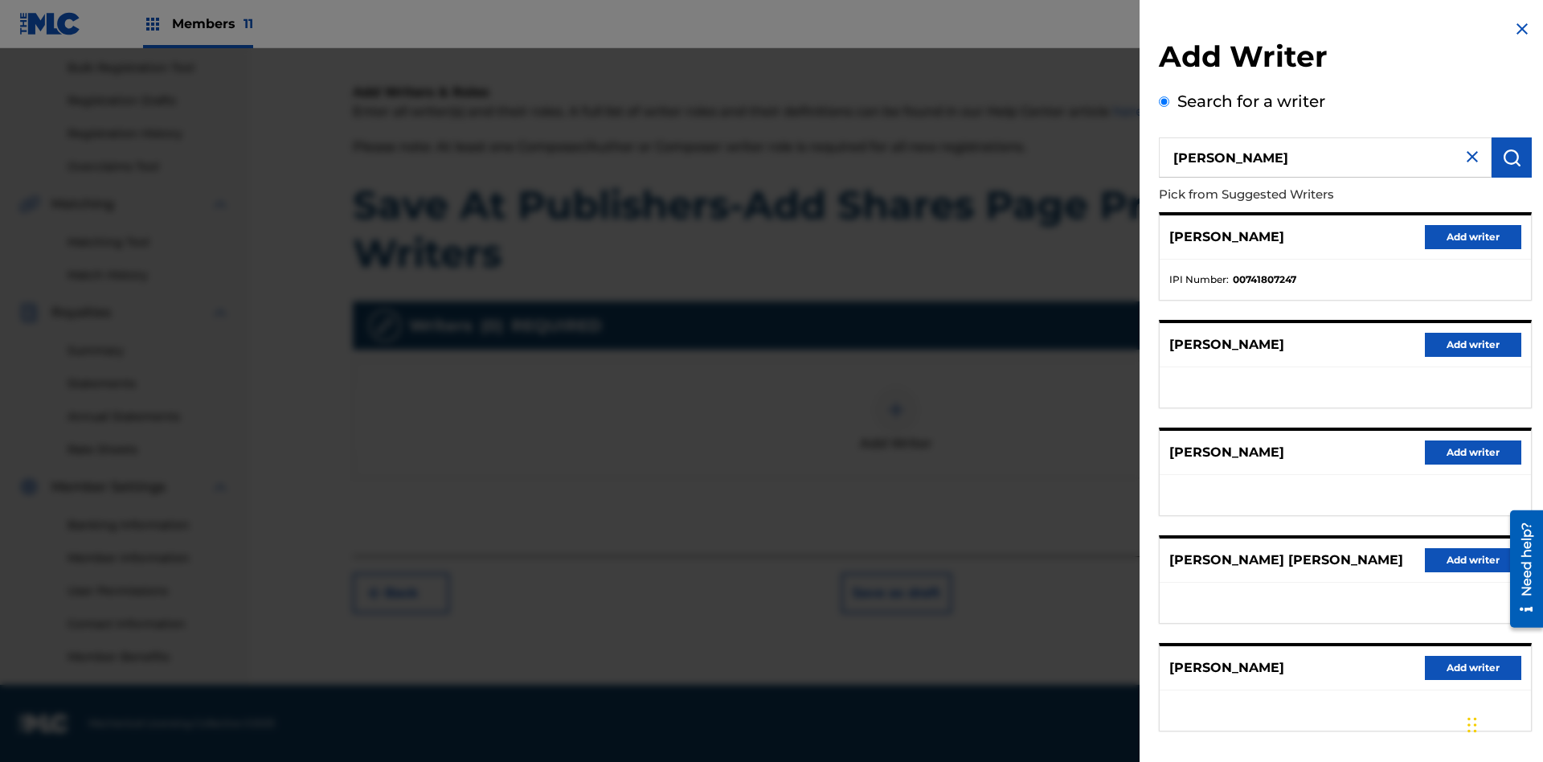
click at [1473, 236] on button "Add writer" at bounding box center [1473, 237] width 96 height 24
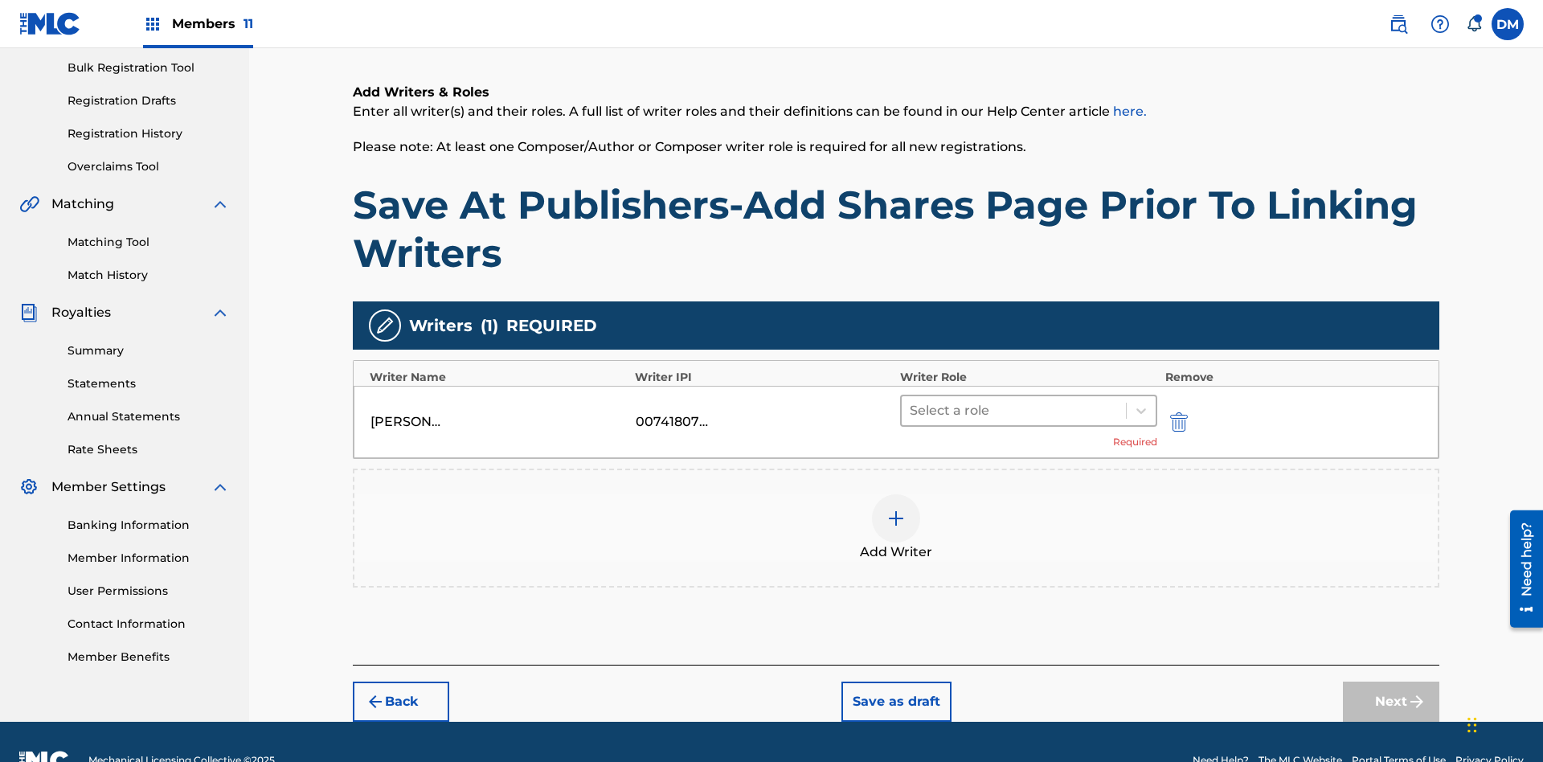
click at [912, 401] on input "text" at bounding box center [911, 410] width 3 height 19
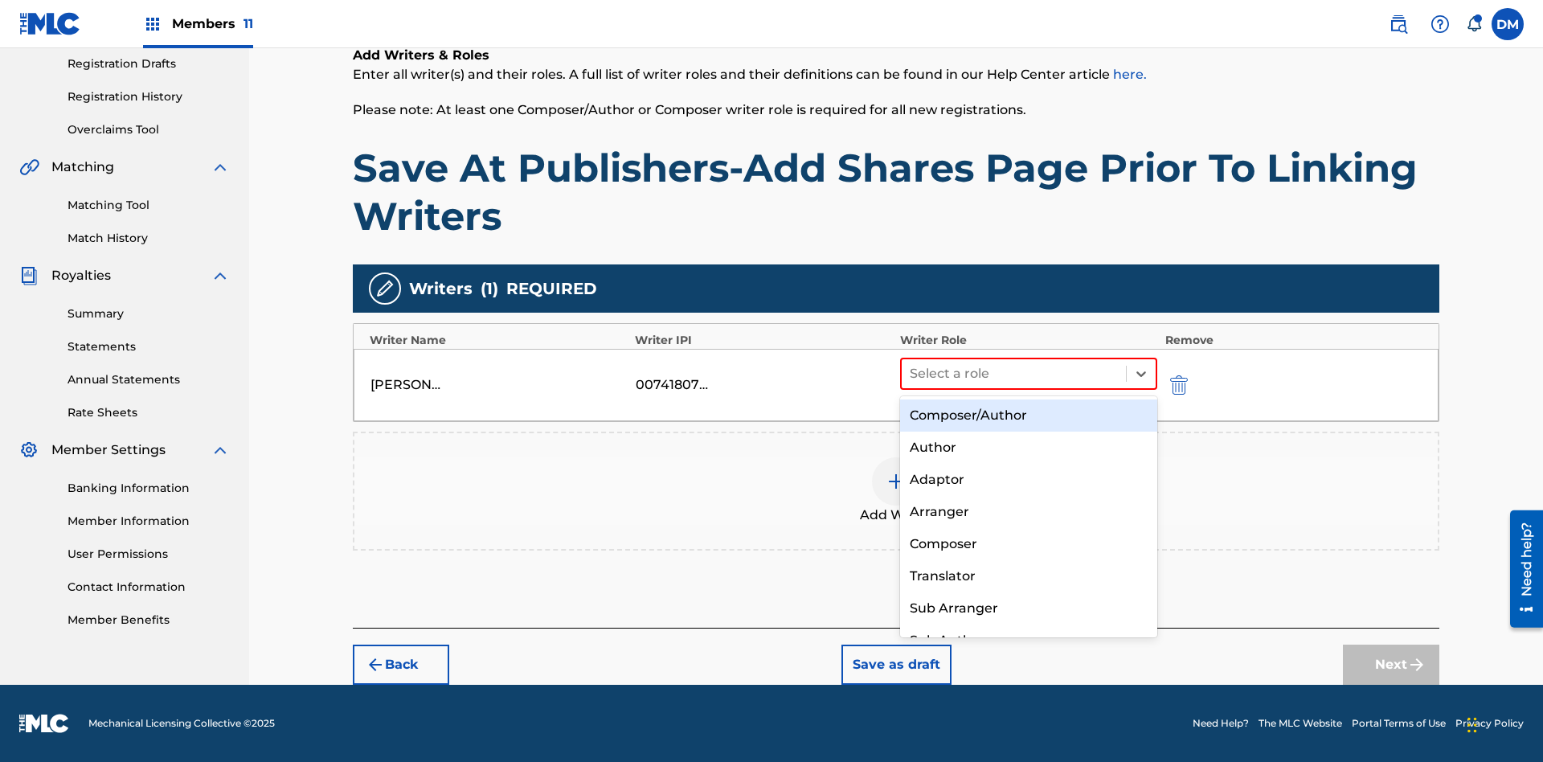
click at [1028, 543] on div "Composer" at bounding box center [1028, 544] width 257 height 32
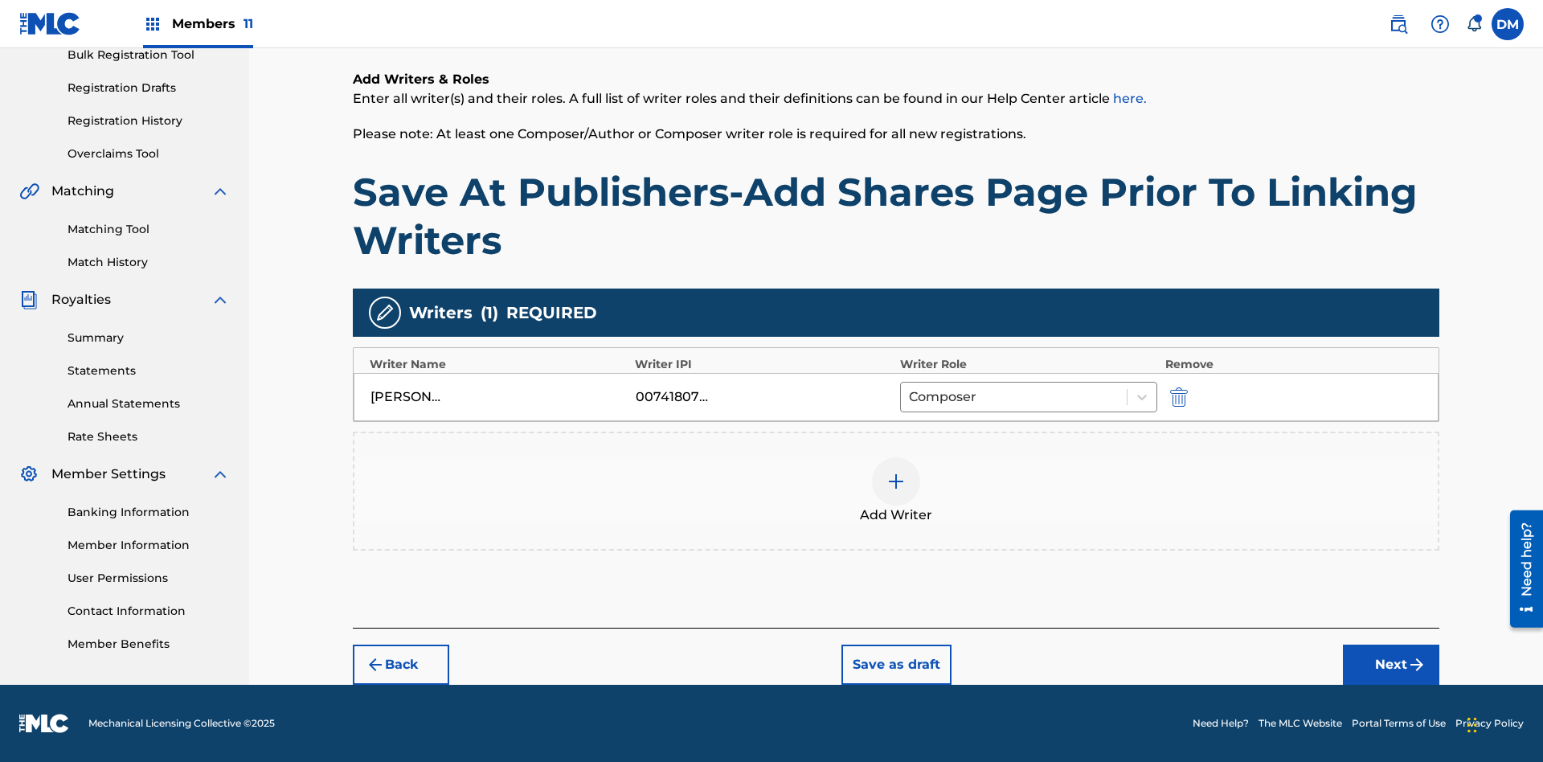
click at [1391, 665] on button "Next" at bounding box center [1391, 665] width 96 height 40
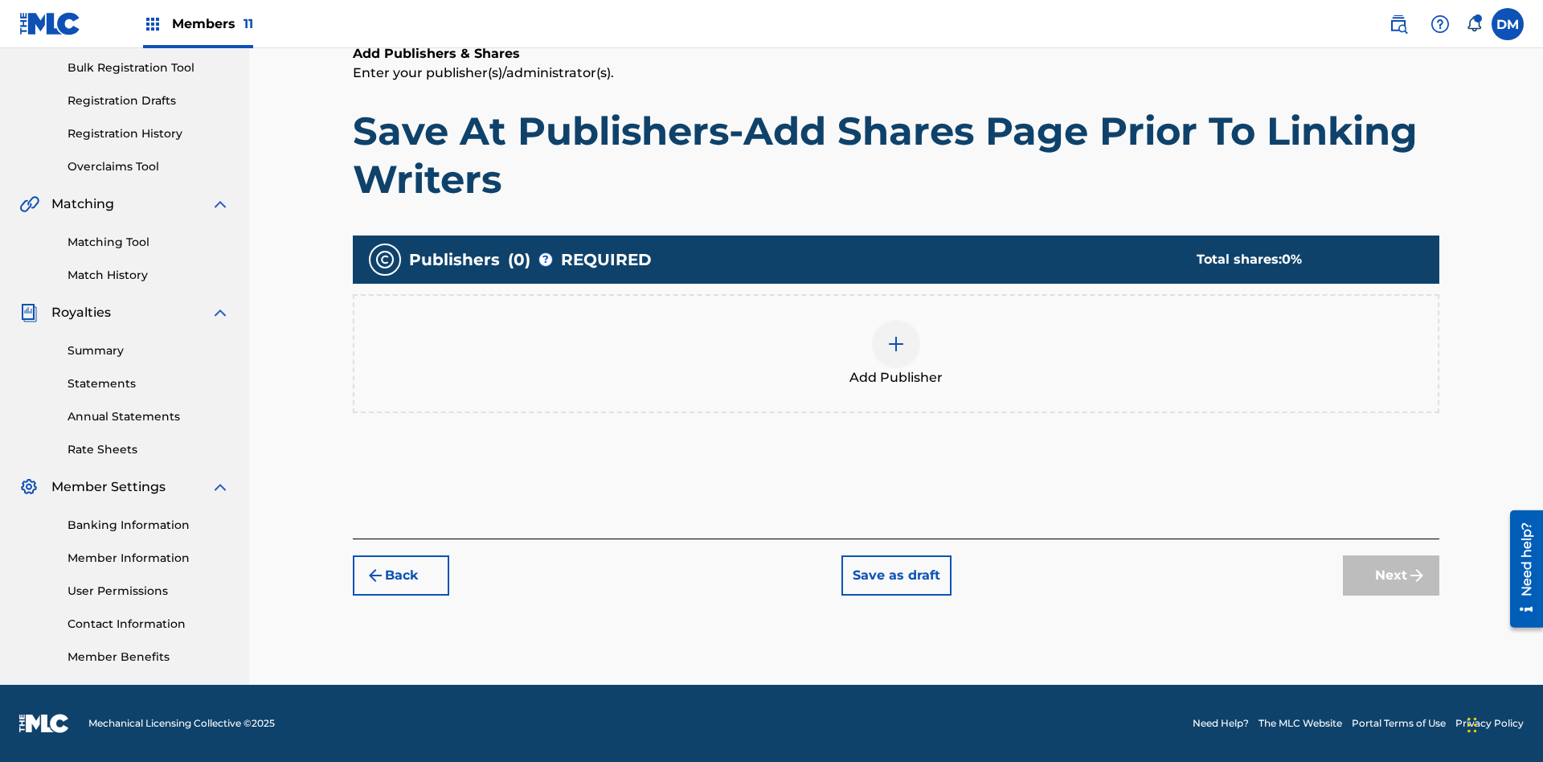
scroll to position [235, 0]
click at [896, 343] on img at bounding box center [896, 343] width 19 height 19
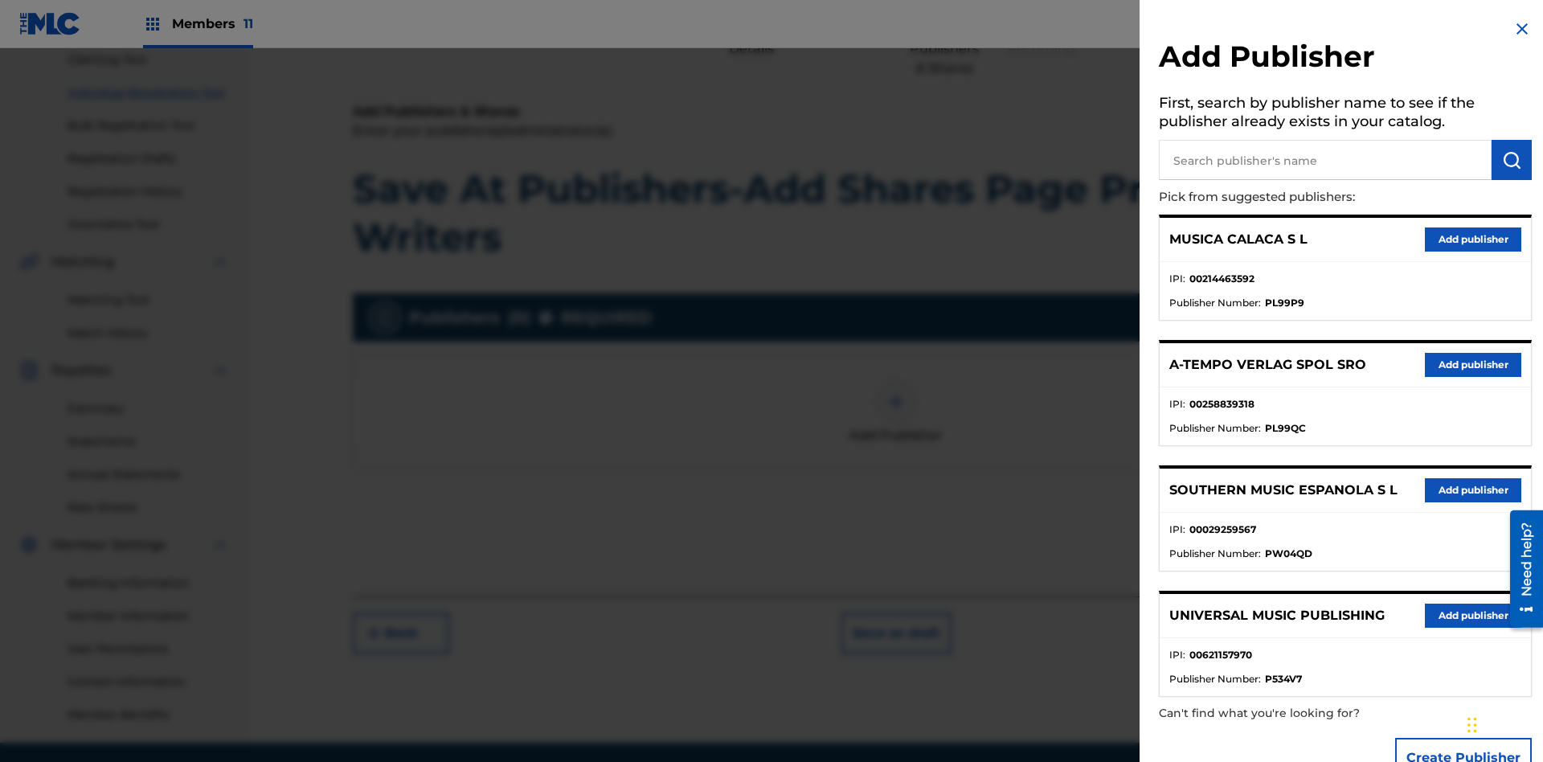
click at [1326, 160] on input "text" at bounding box center [1325, 160] width 333 height 40
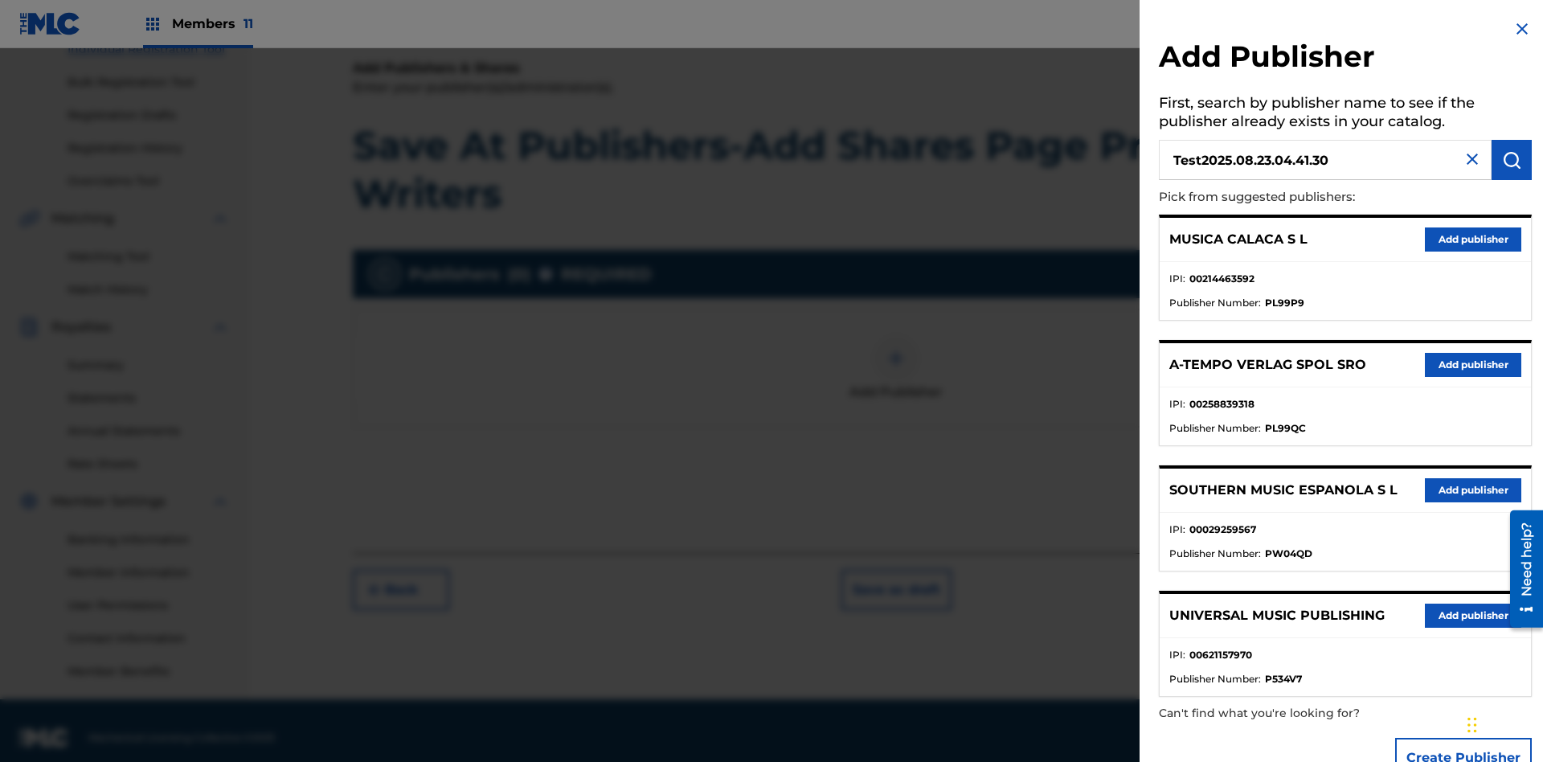
type input "Test2025.08.23.04.41.30"
click at [1512, 160] on img "submit" at bounding box center [1511, 159] width 19 height 19
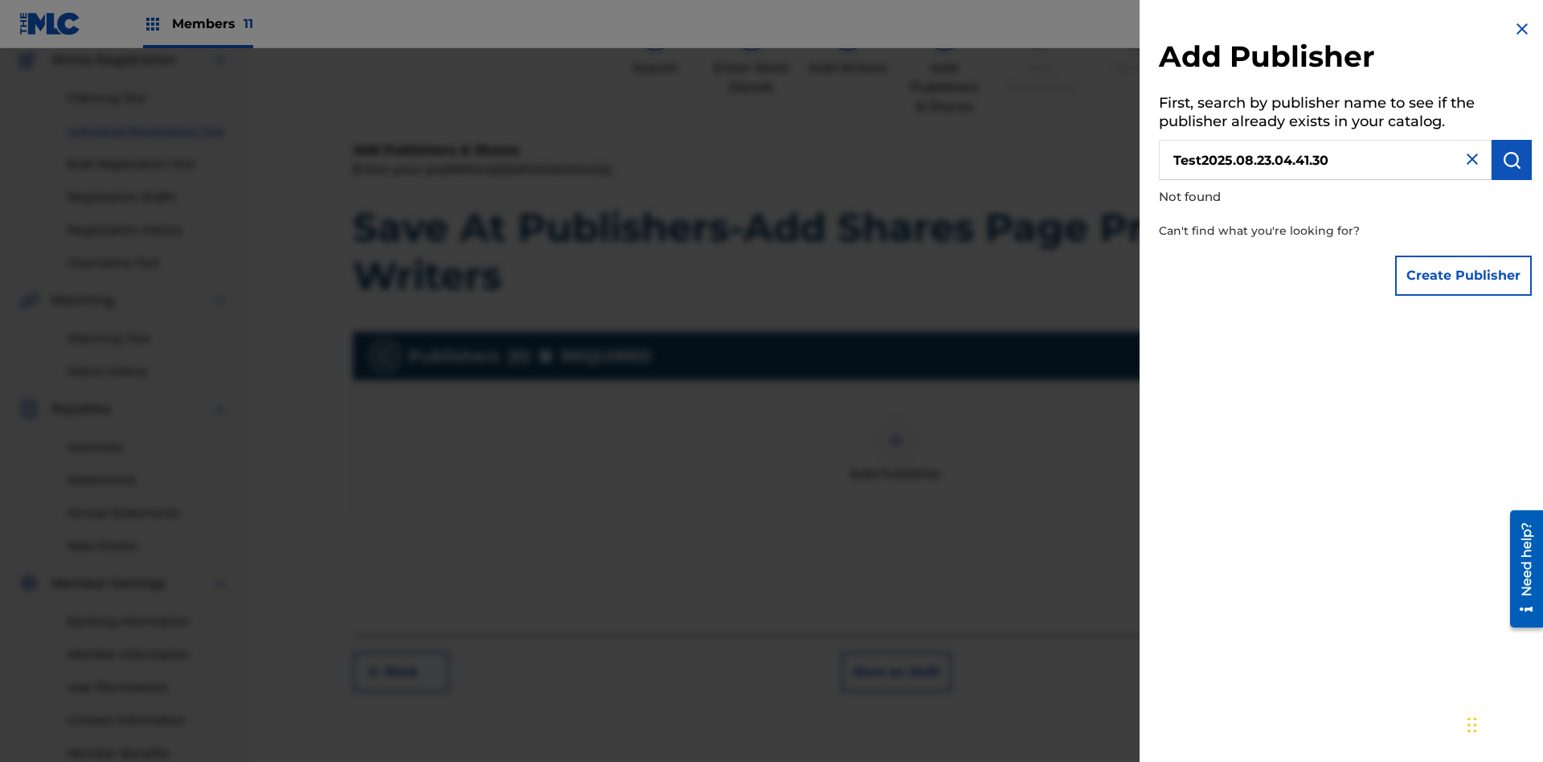
click at [1465, 275] on button "Create Publisher" at bounding box center [1463, 276] width 137 height 40
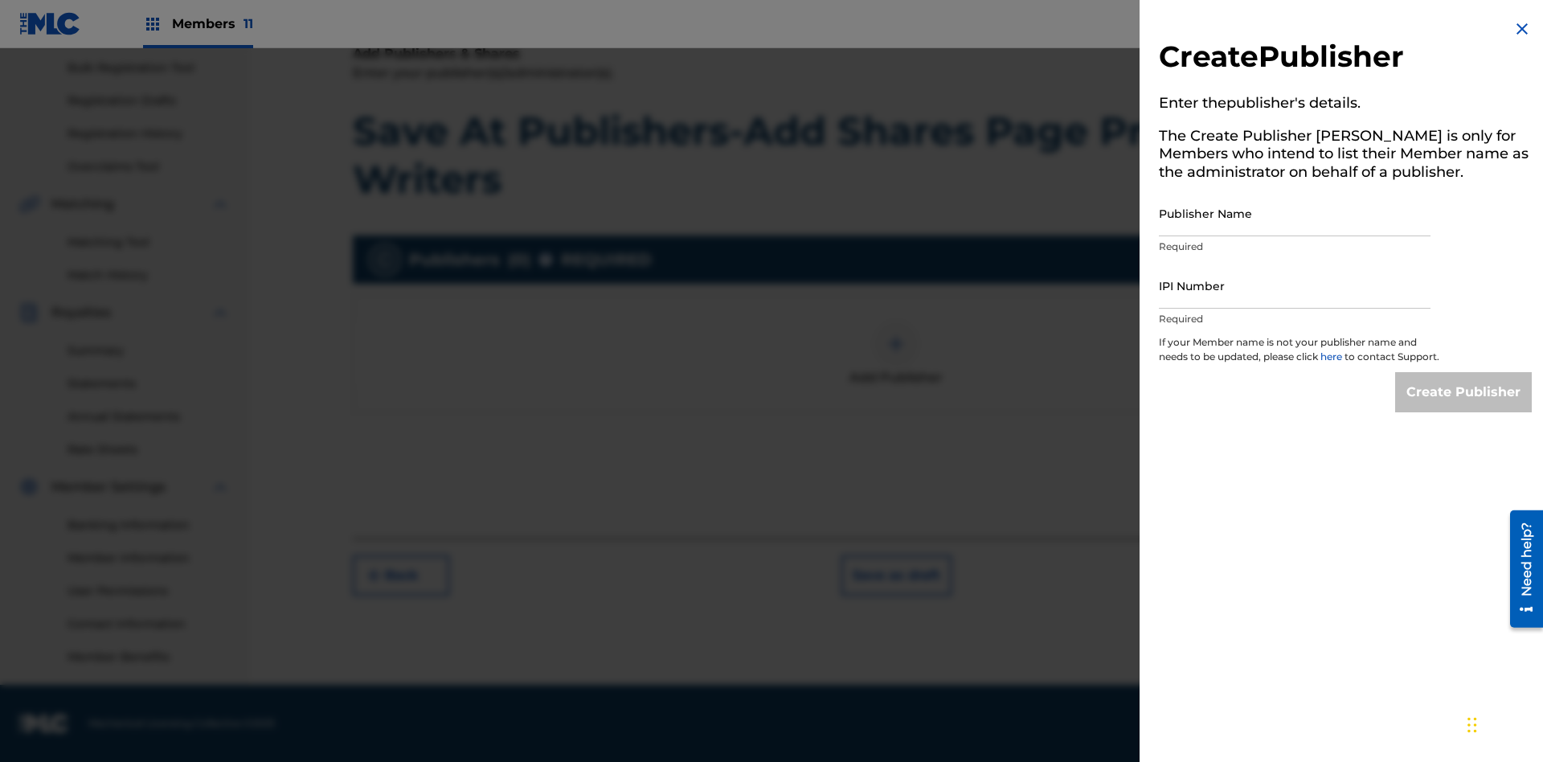
click at [1295, 213] on input "Publisher Name" at bounding box center [1295, 214] width 272 height 46
type input "Test2025.08.23.04.41.35"
click at [1295, 285] on input "IPI Number" at bounding box center [1295, 286] width 272 height 46
type input "00595839777"
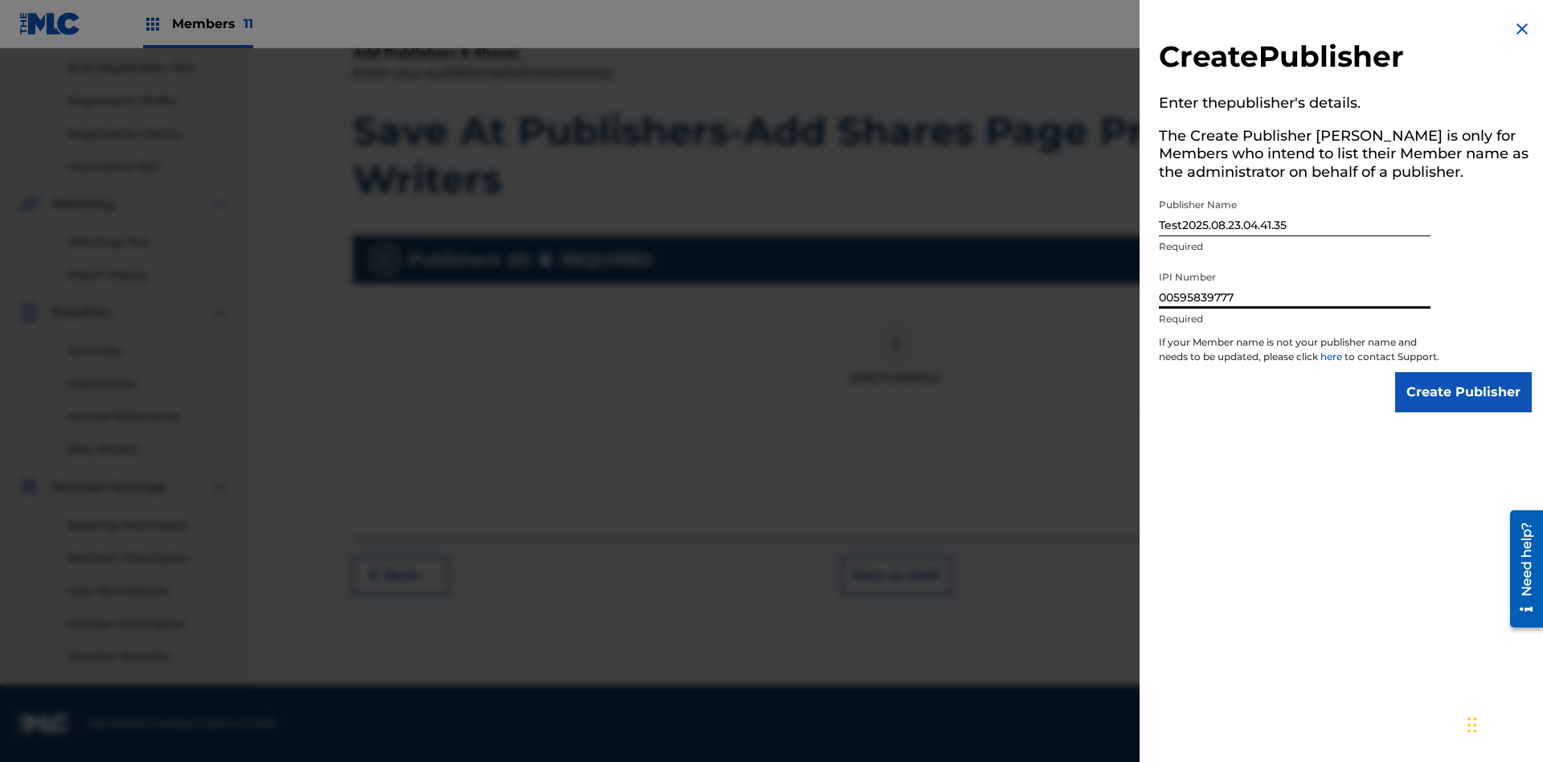
click at [1465, 407] on input "Create Publisher" at bounding box center [1463, 392] width 137 height 40
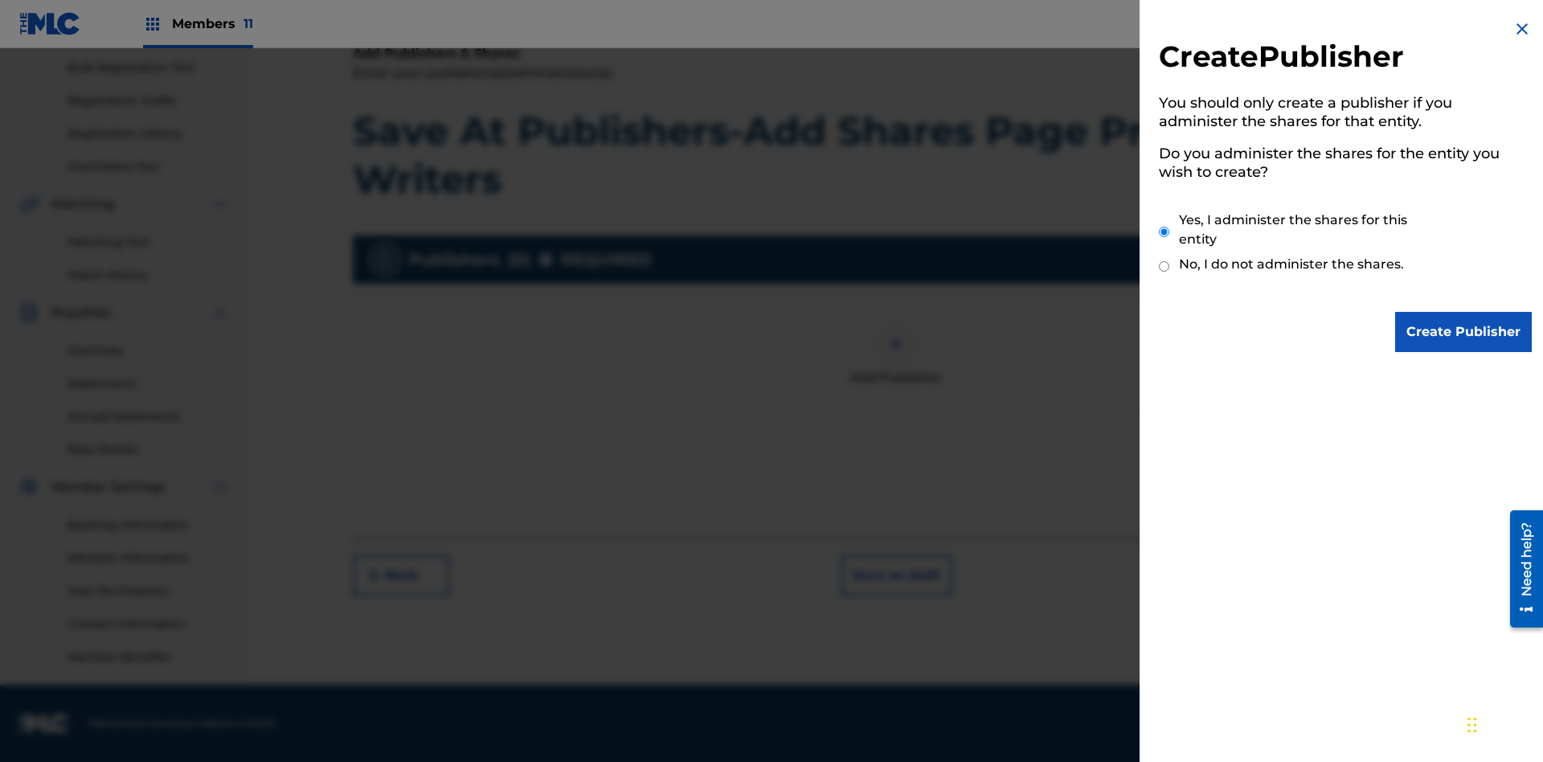
click at [1165, 232] on input "Yes, I administer the shares for this entity" at bounding box center [1164, 232] width 10 height 35
click at [1465, 332] on input "Create Publisher" at bounding box center [1463, 332] width 137 height 40
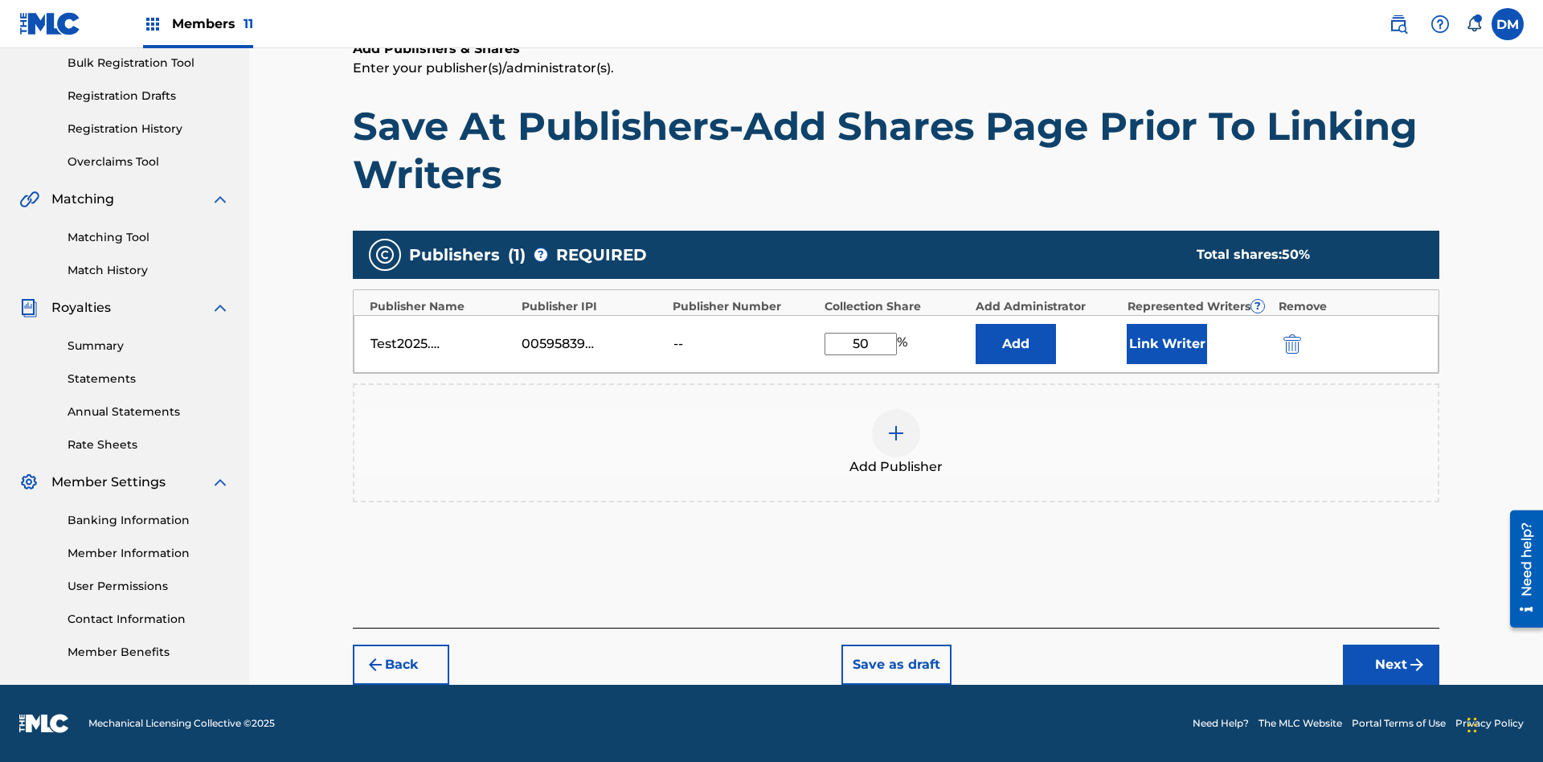
scroll to position [240, 0]
type input "50"
click at [1167, 343] on button "Link Writer" at bounding box center [1167, 344] width 80 height 40
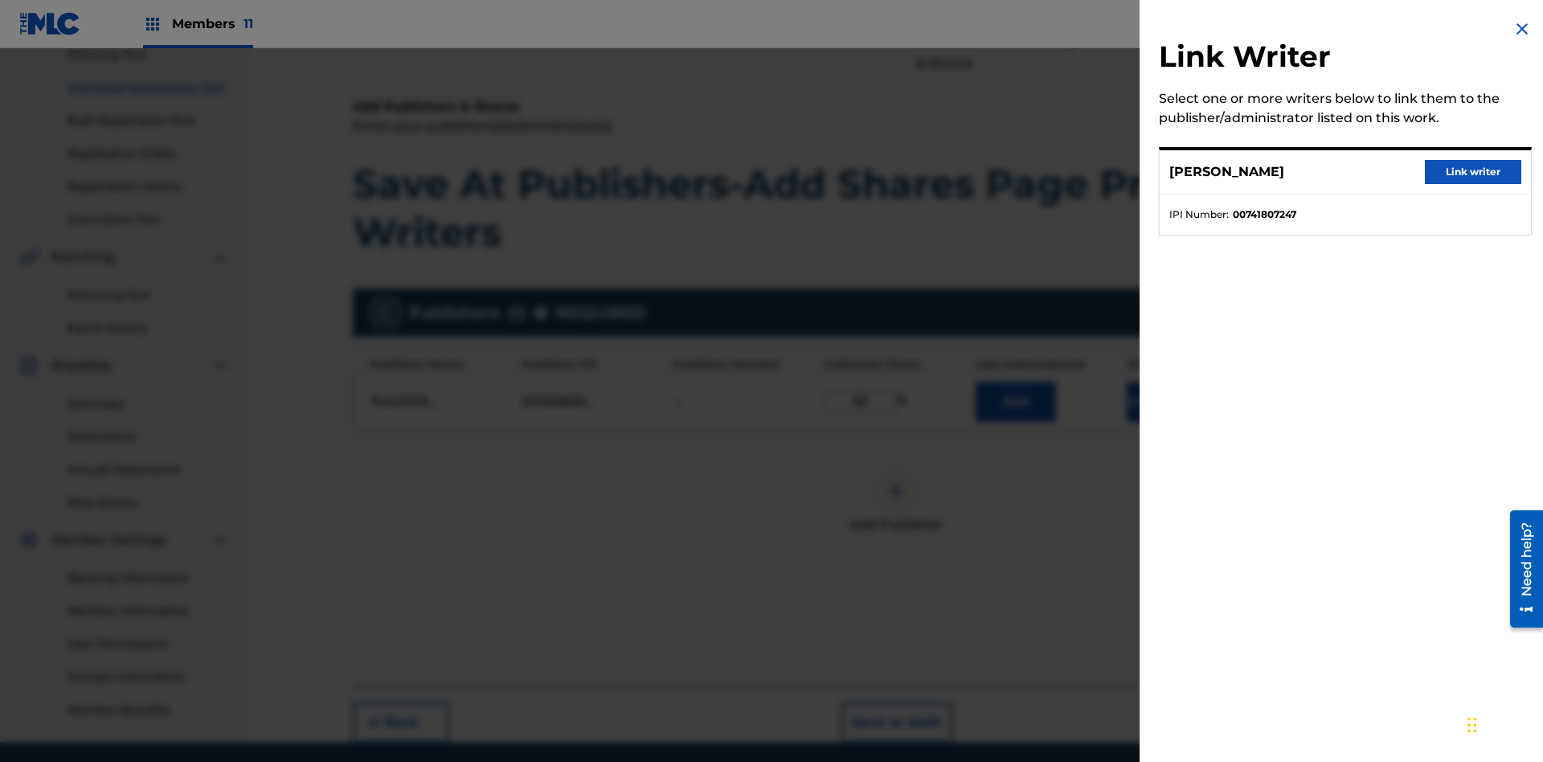
click at [1473, 172] on button "Link writer" at bounding box center [1473, 172] width 96 height 24
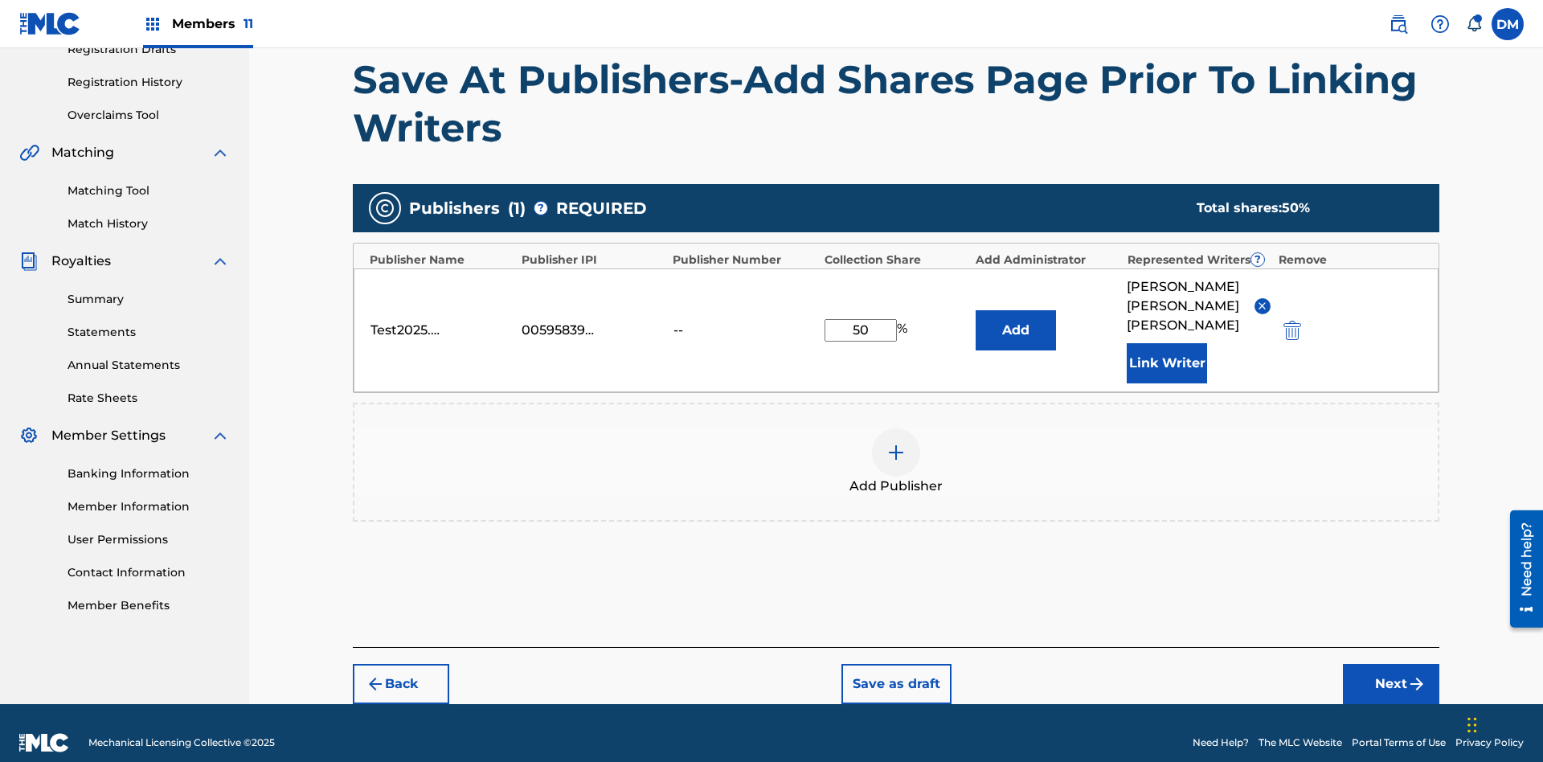
click at [1167, 343] on button "Link Writer" at bounding box center [1167, 363] width 80 height 40
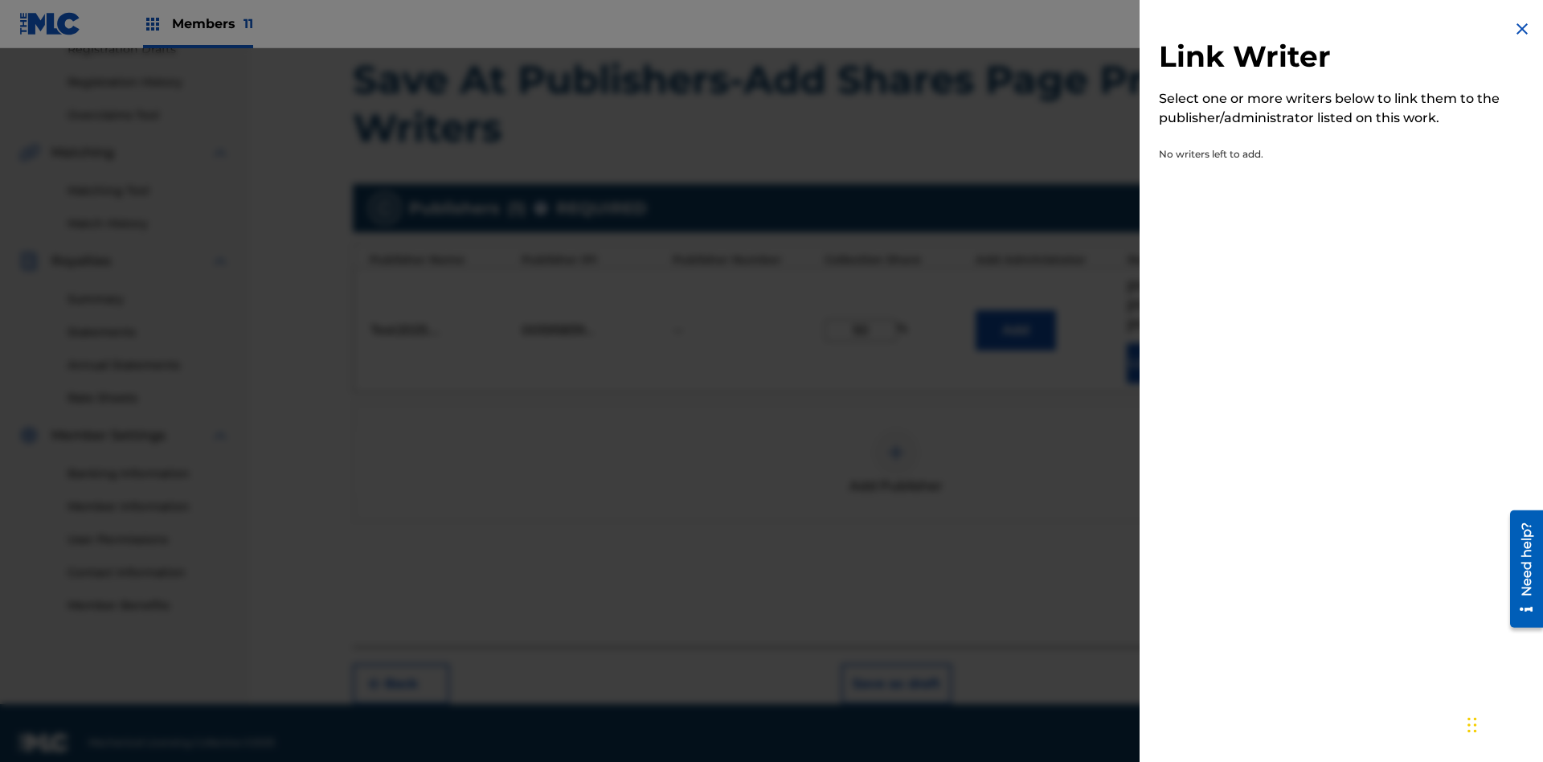
click at [1522, 29] on img at bounding box center [1522, 28] width 19 height 19
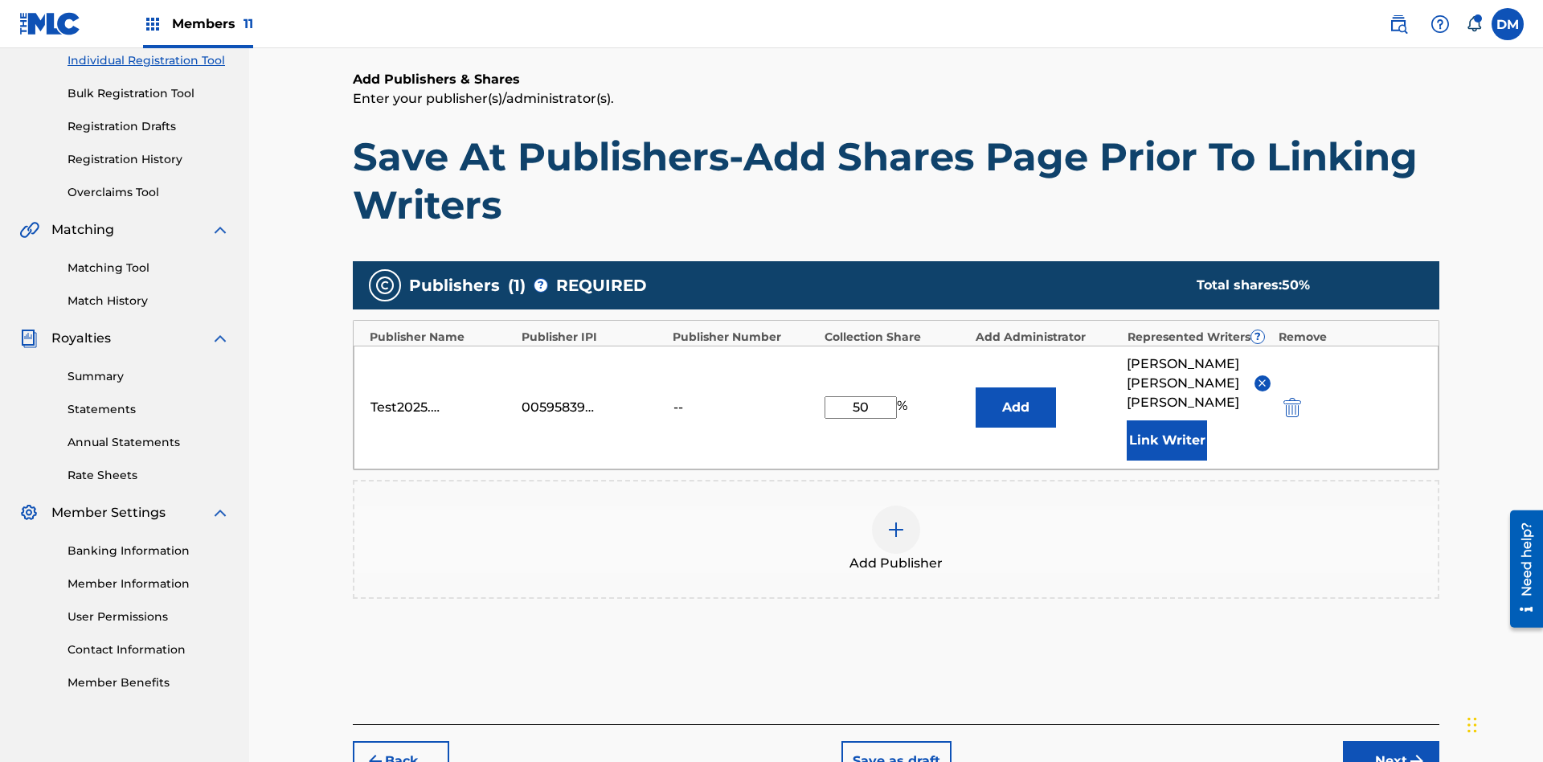
scroll to position [286, 0]
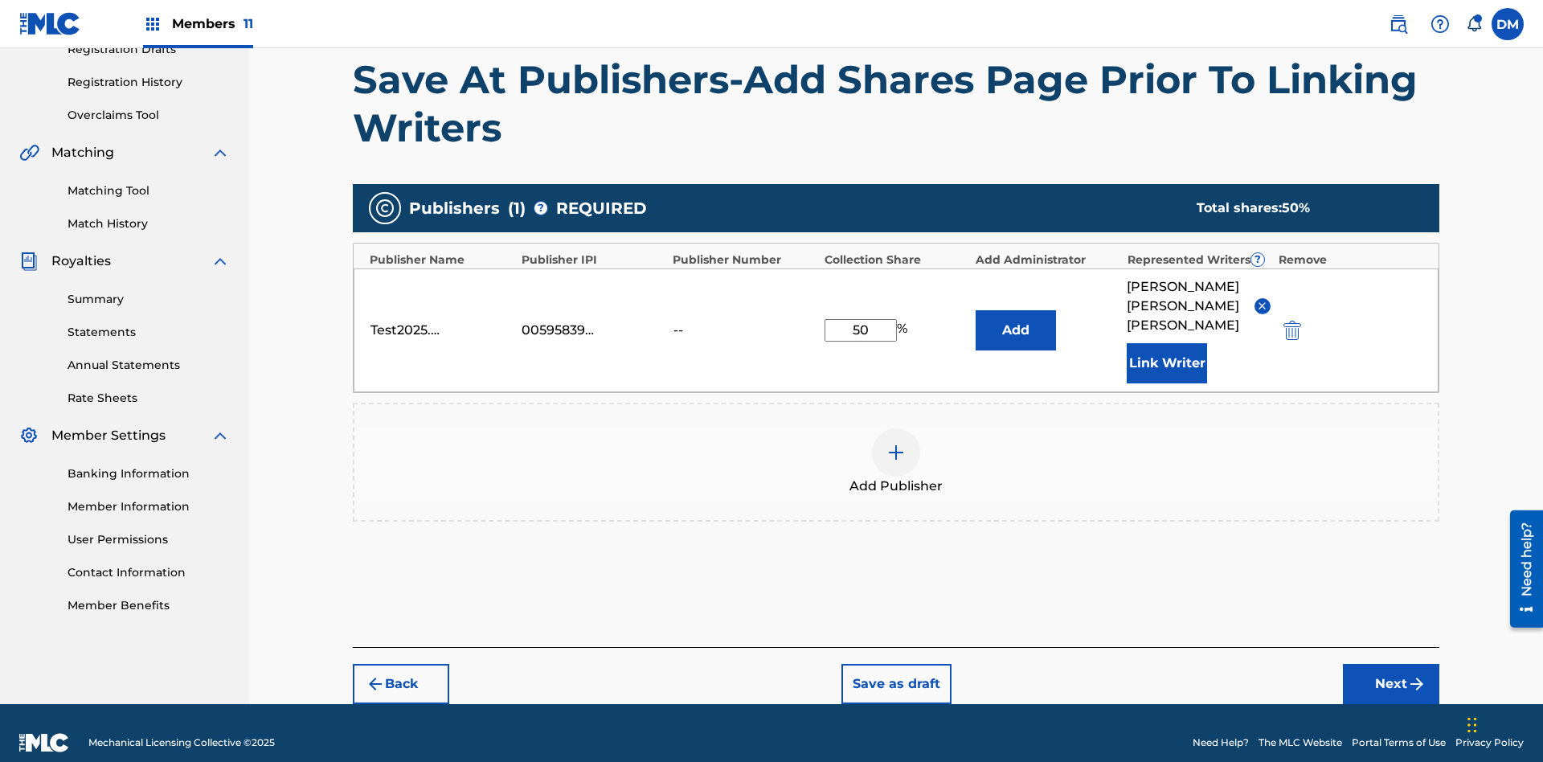
click at [1016, 320] on button "Add" at bounding box center [1016, 330] width 80 height 40
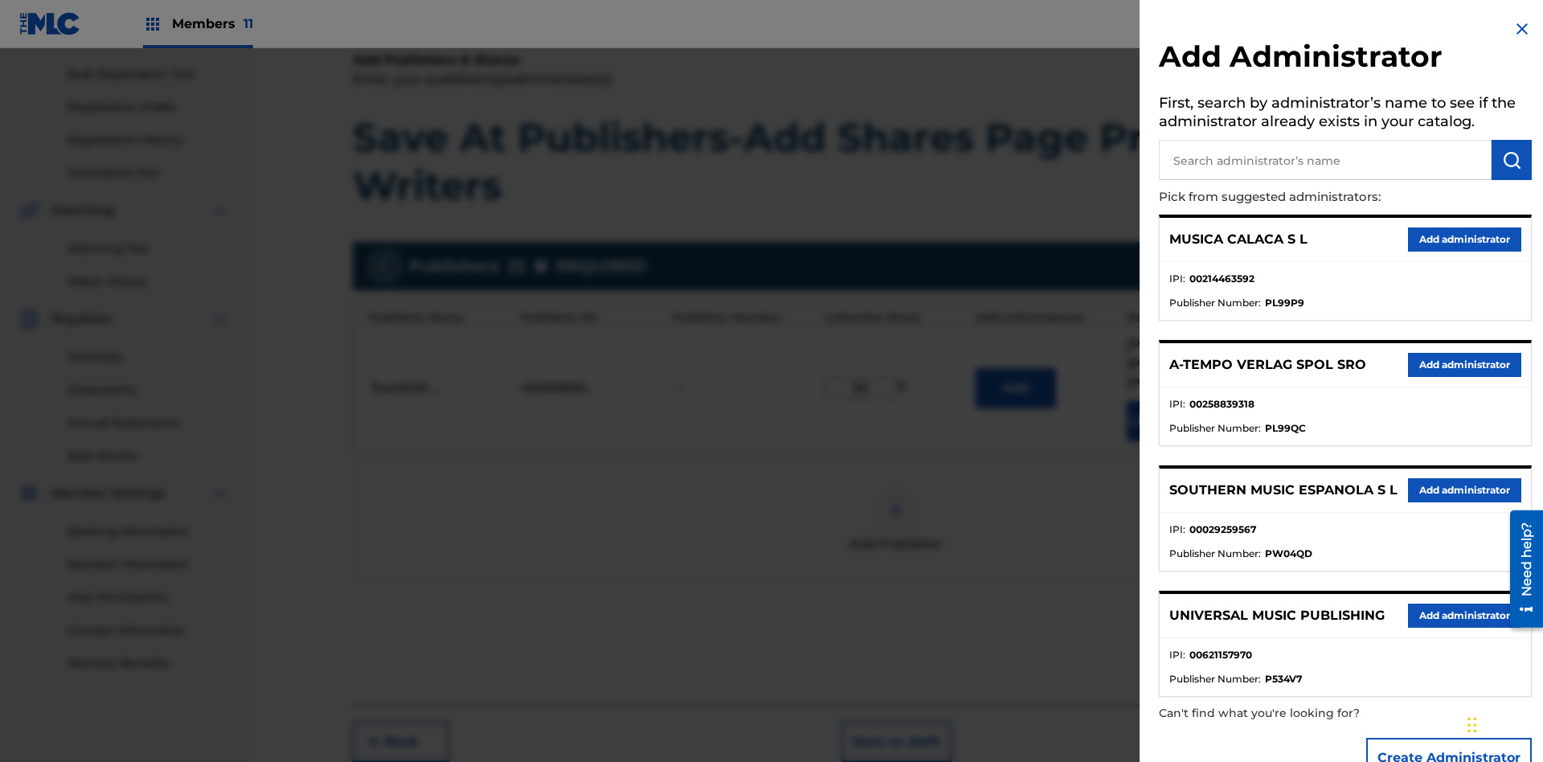
click at [1326, 160] on input "text" at bounding box center [1325, 160] width 333 height 40
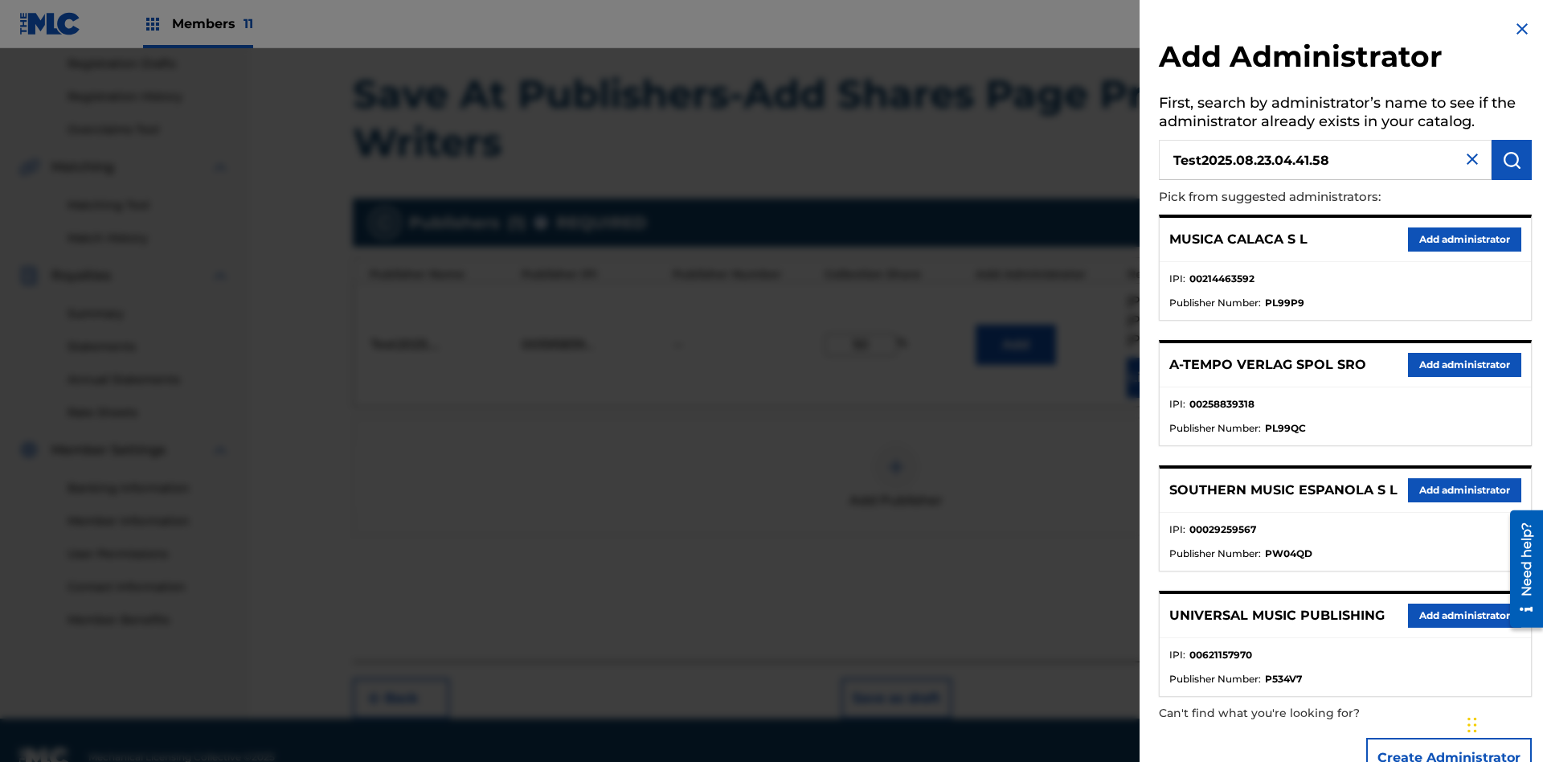
type input "Test2025.08.23.04.41.58"
click at [1512, 160] on img "submit" at bounding box center [1511, 159] width 19 height 19
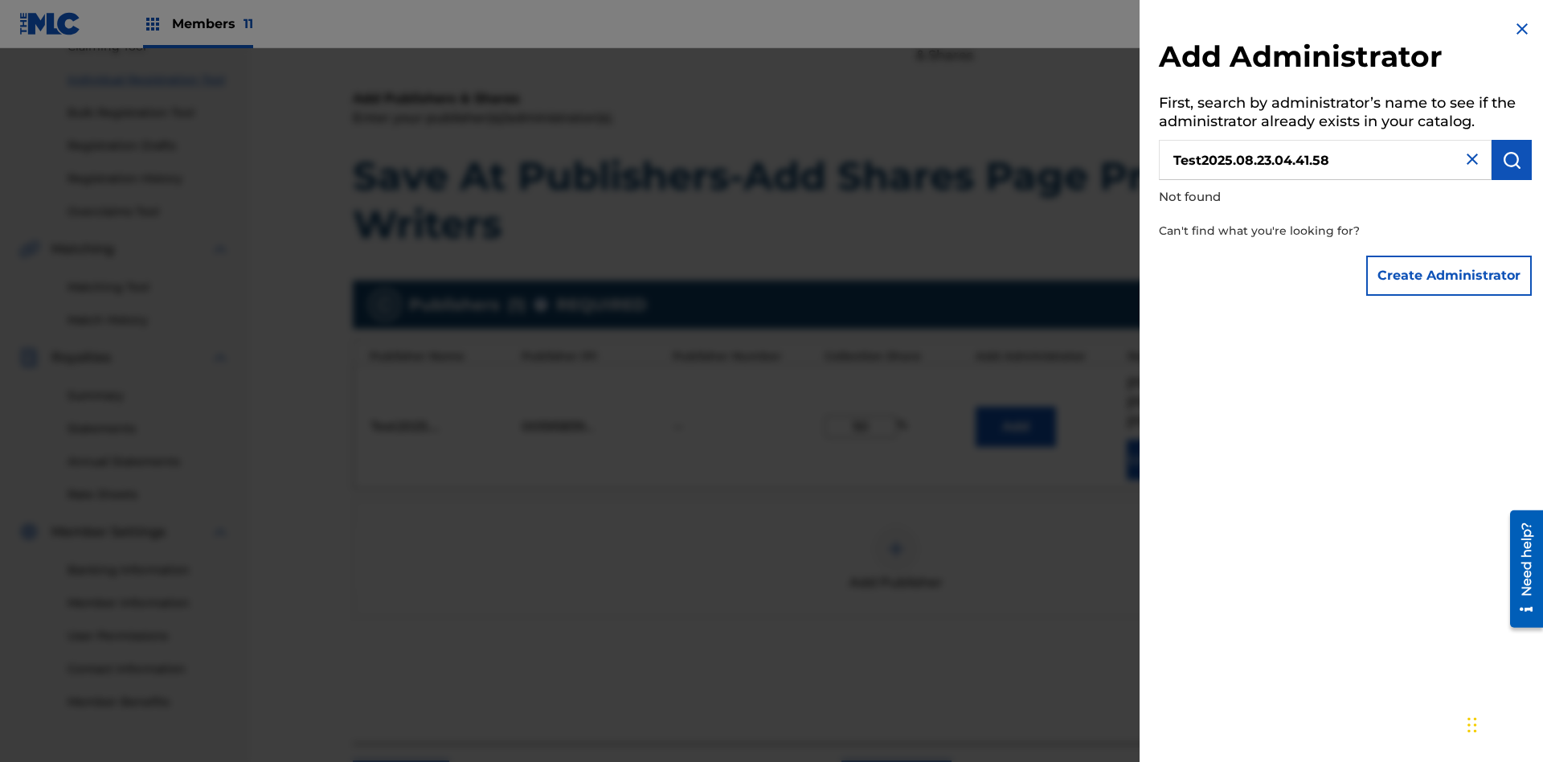
click at [1450, 275] on button "Create Administrator" at bounding box center [1450, 276] width 166 height 40
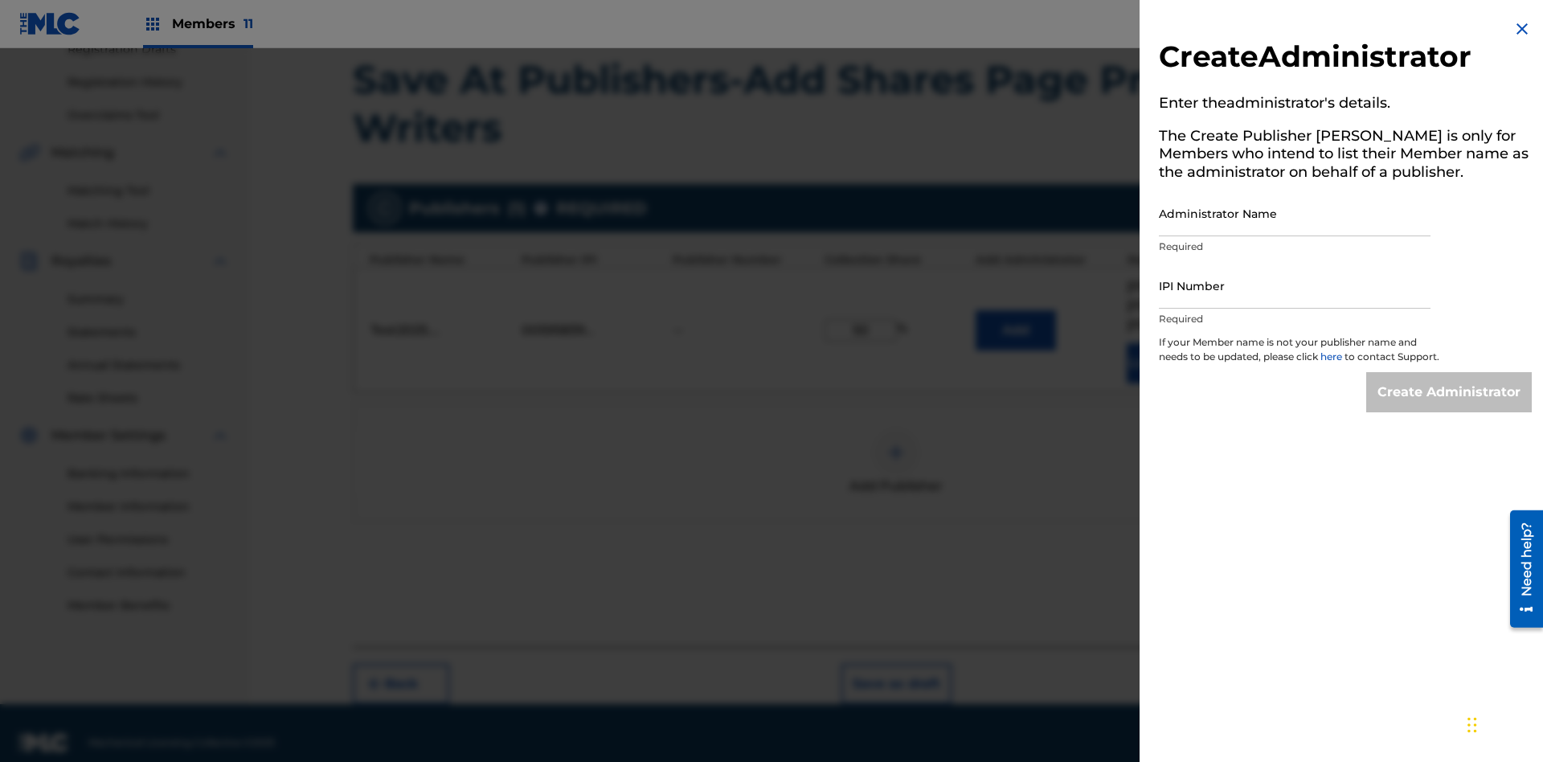
click at [1295, 213] on input "Administrator Name" at bounding box center [1295, 214] width 272 height 46
type input "Test2025.08.23.04.42.03"
click at [1295, 285] on input "IPI Number" at bounding box center [1295, 286] width 272 height 46
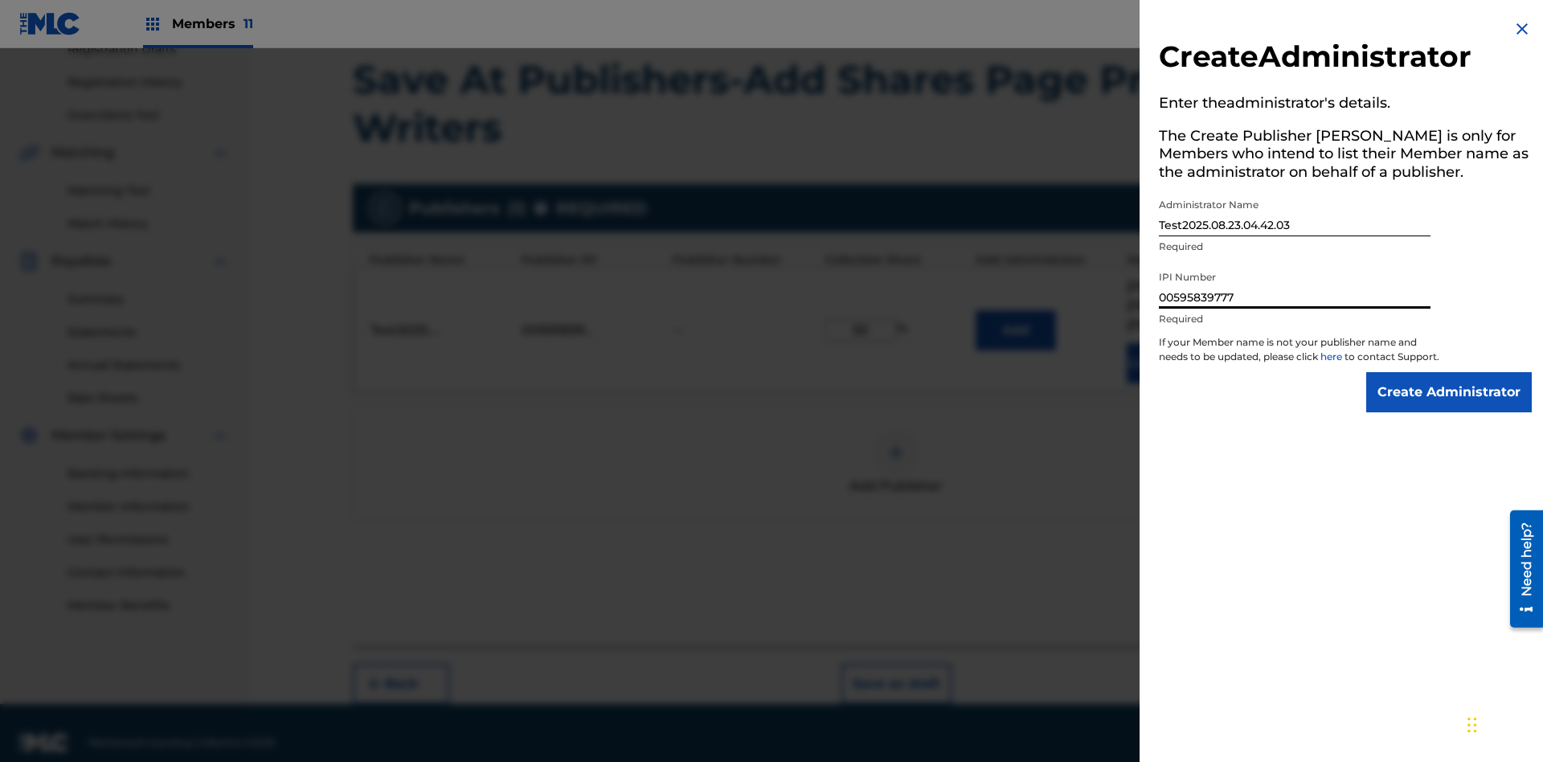
type input "00595839777"
click at [1450, 407] on input "Create Administrator" at bounding box center [1450, 392] width 166 height 40
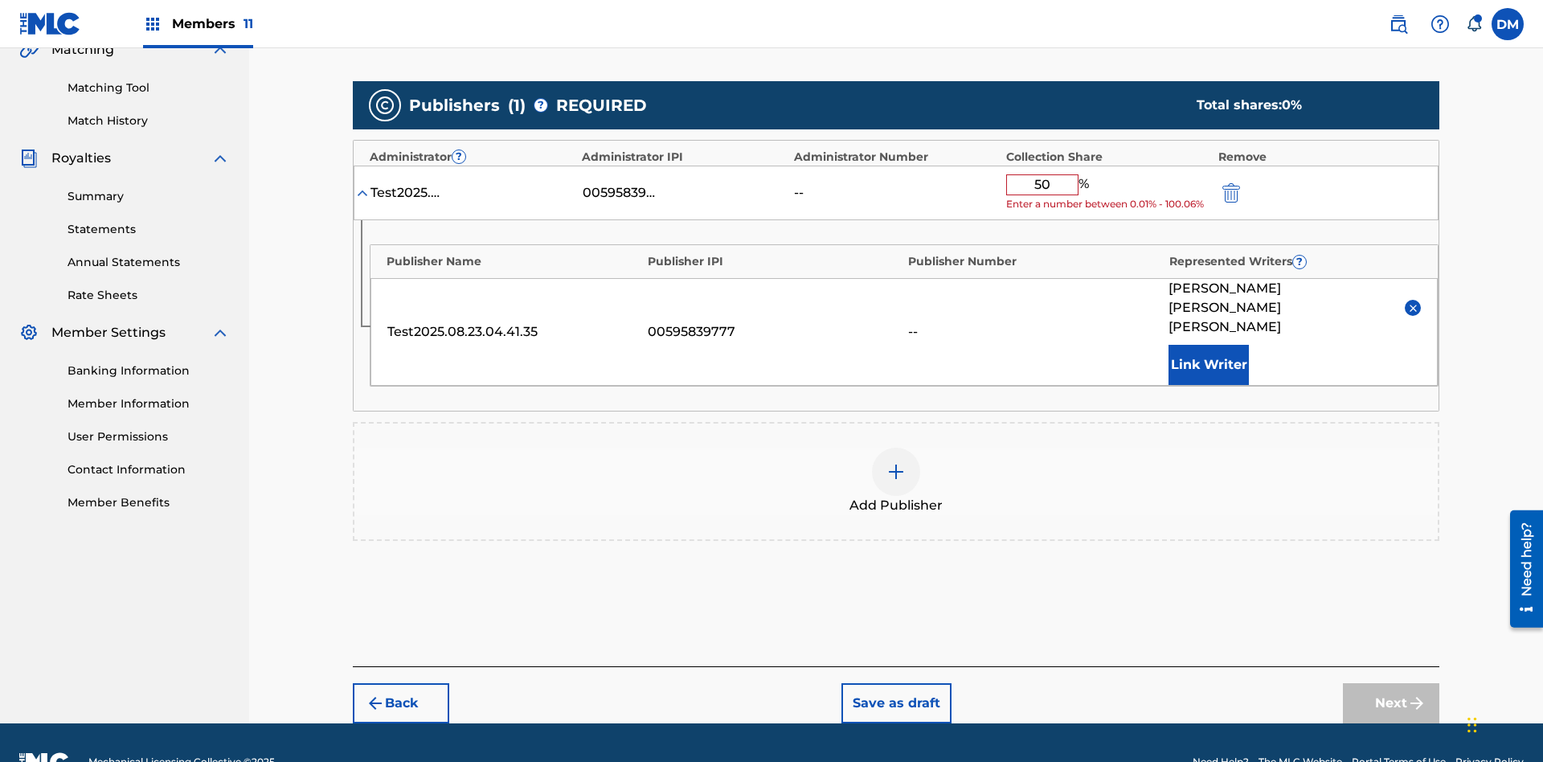
scroll to position [374, 0]
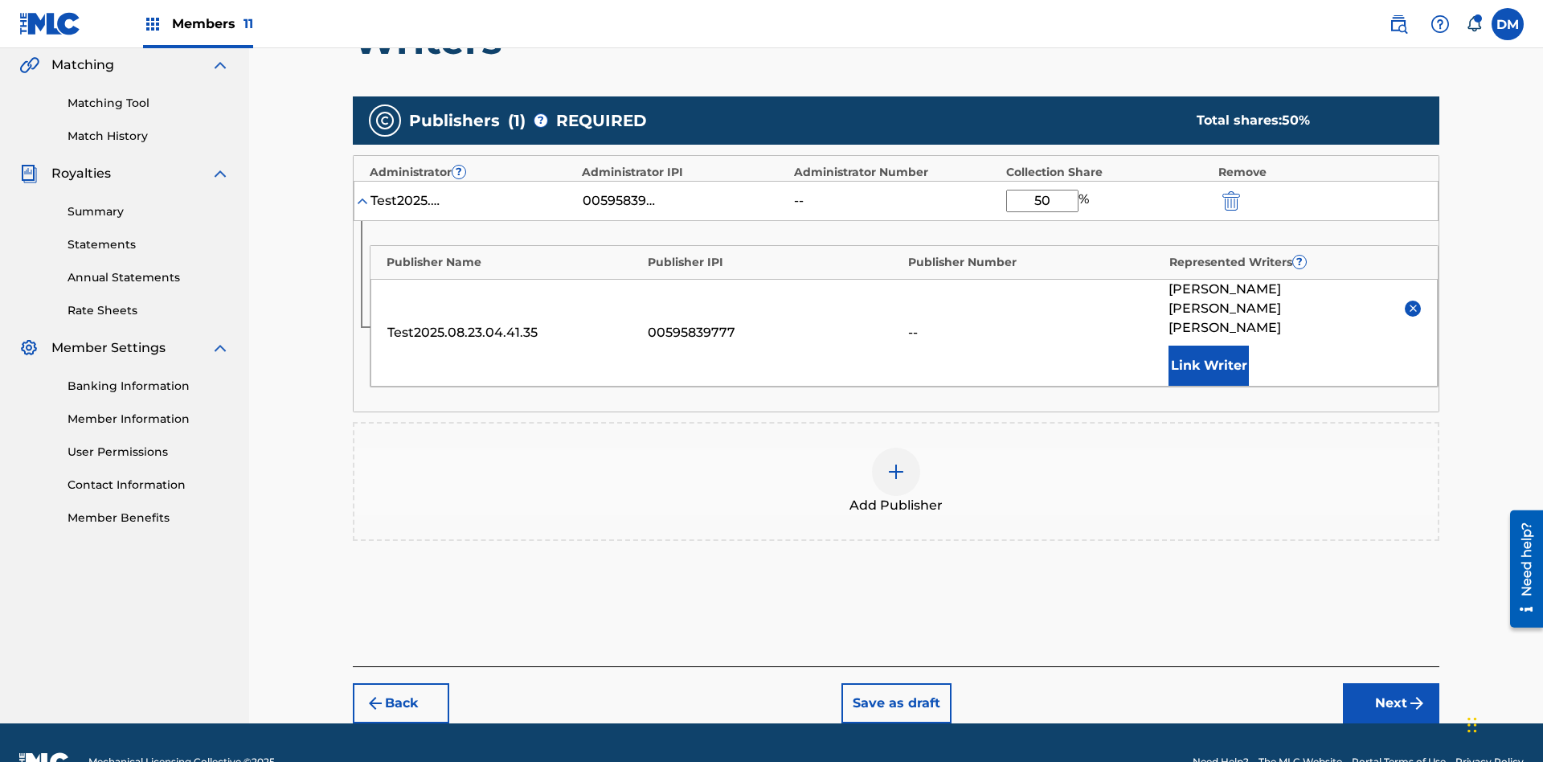
type input "50"
click at [895, 683] on button "Save as draft" at bounding box center [897, 703] width 110 height 40
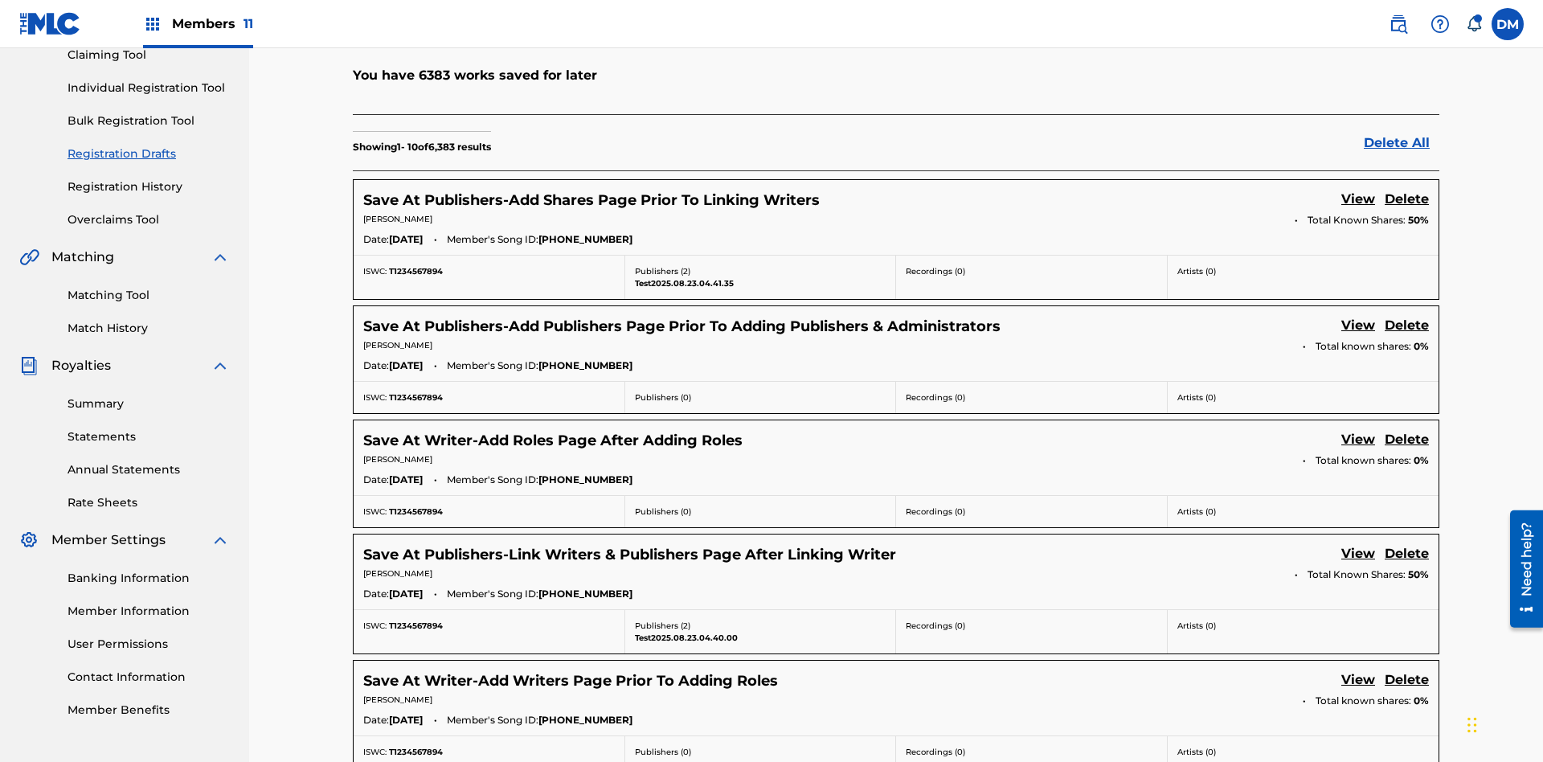
click at [1358, 190] on link "View" at bounding box center [1359, 201] width 34 height 22
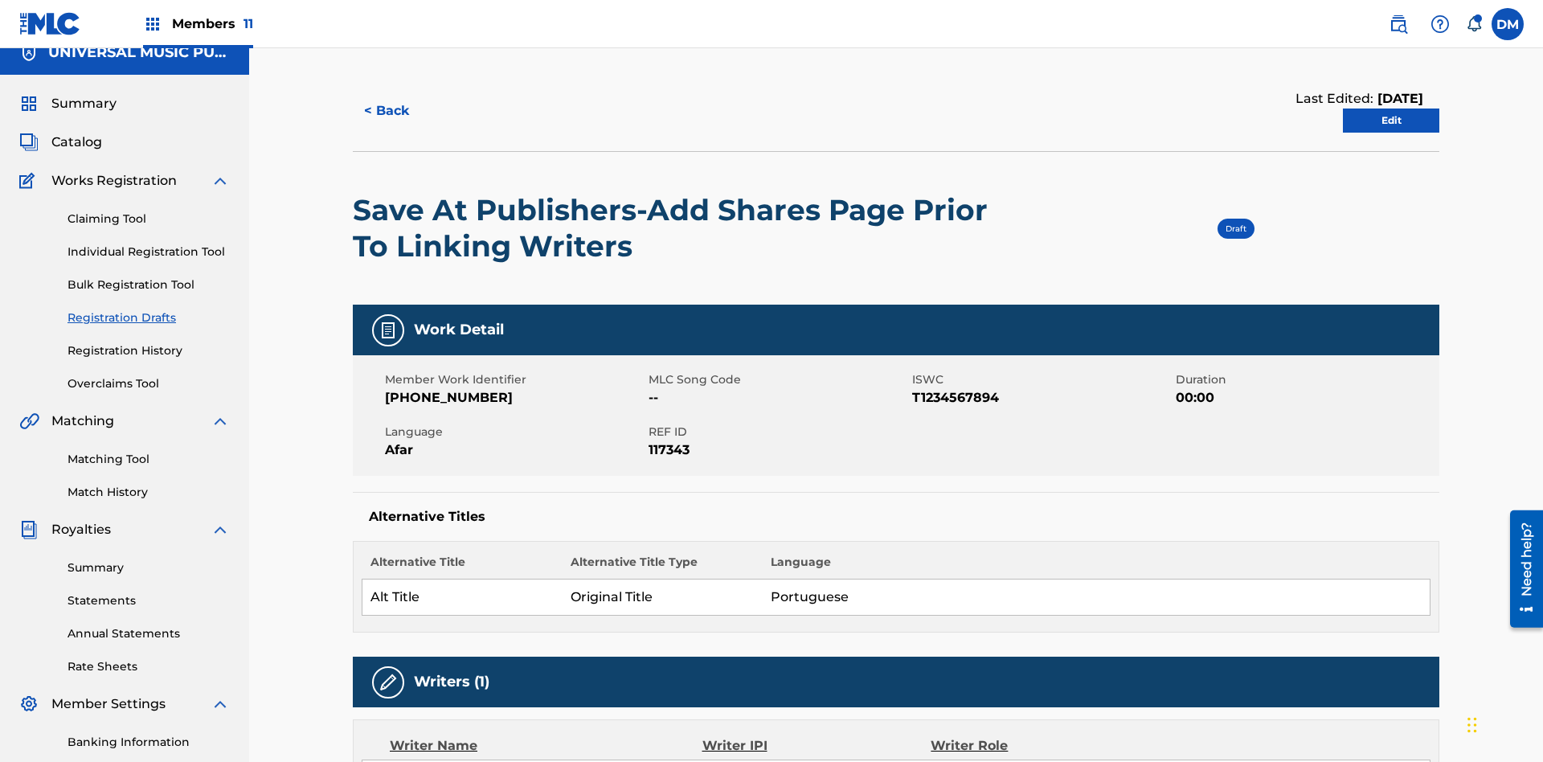
click at [1391, 109] on link "Edit" at bounding box center [1391, 121] width 96 height 24
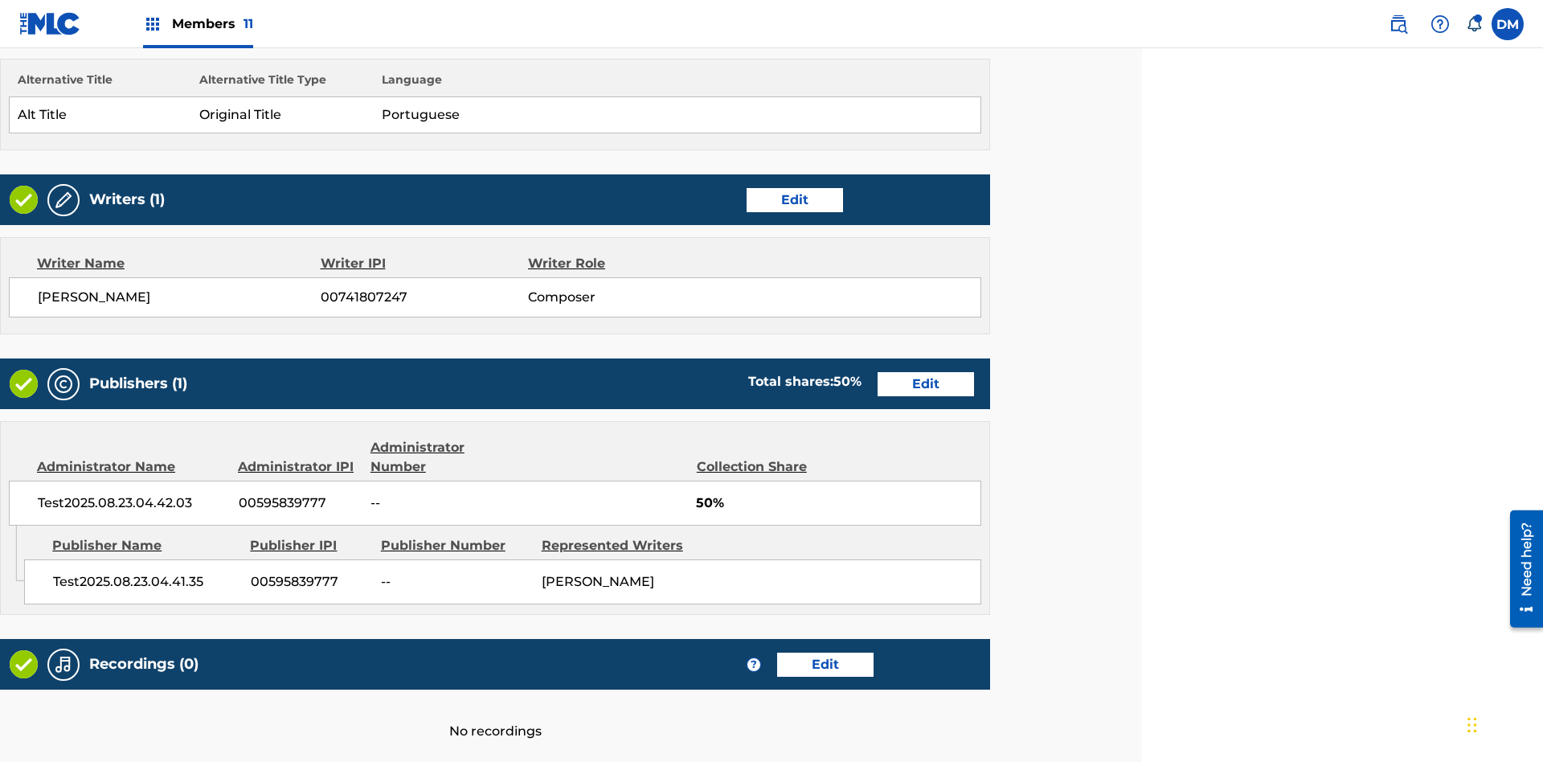
scroll to position [619, 401]
